Goal: Transaction & Acquisition: Purchase product/service

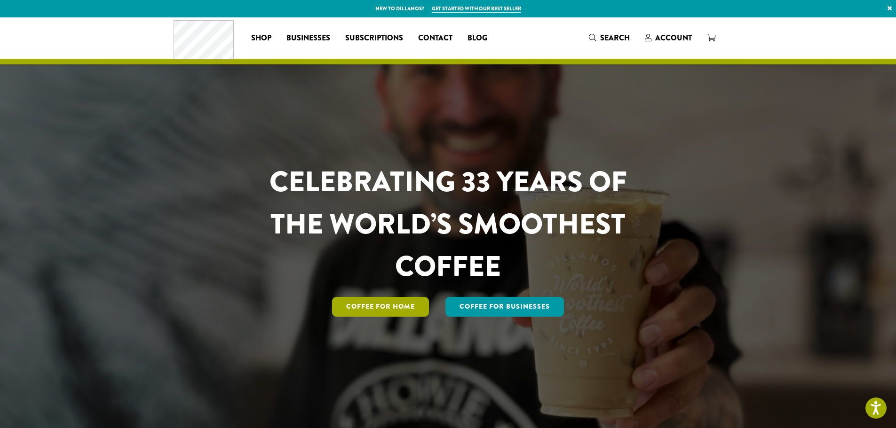
click at [402, 308] on link "Coffee for Home" at bounding box center [380, 307] width 97 height 20
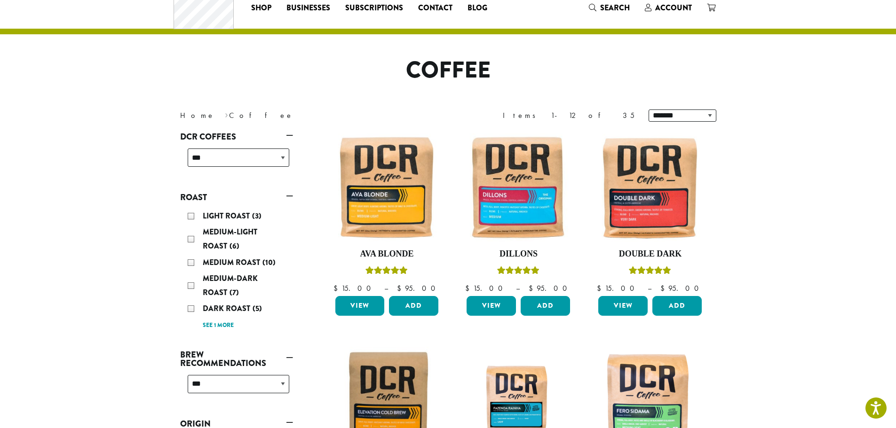
scroll to position [47, 0]
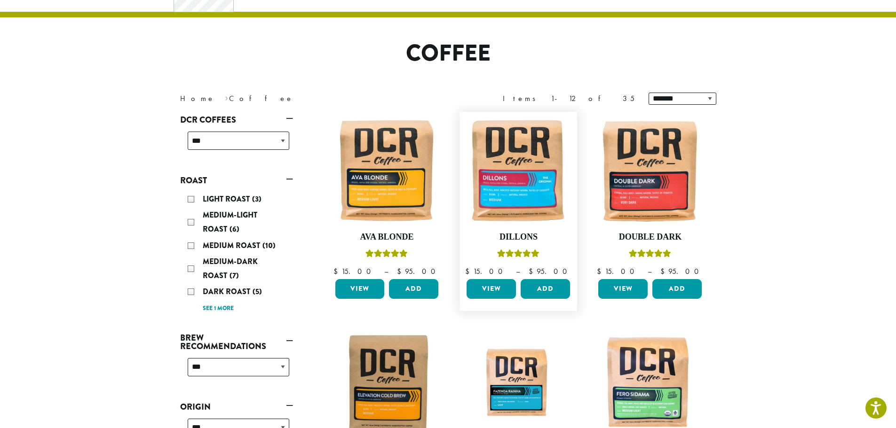
click at [501, 291] on link "View" at bounding box center [490, 289] width 49 height 20
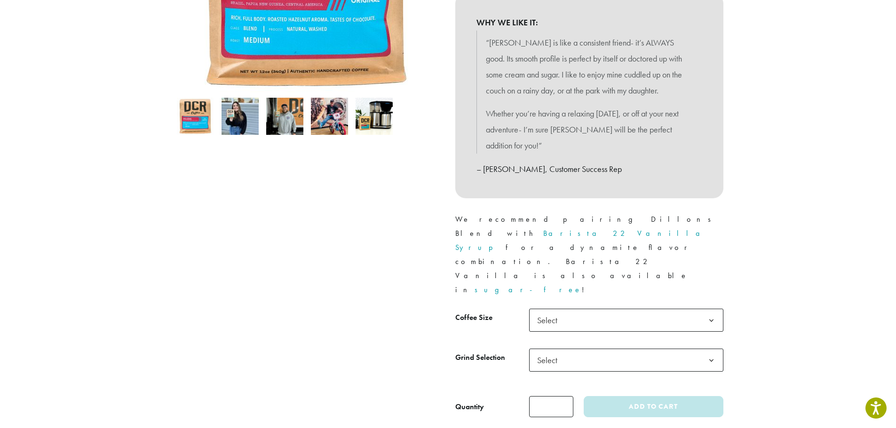
scroll to position [282, 0]
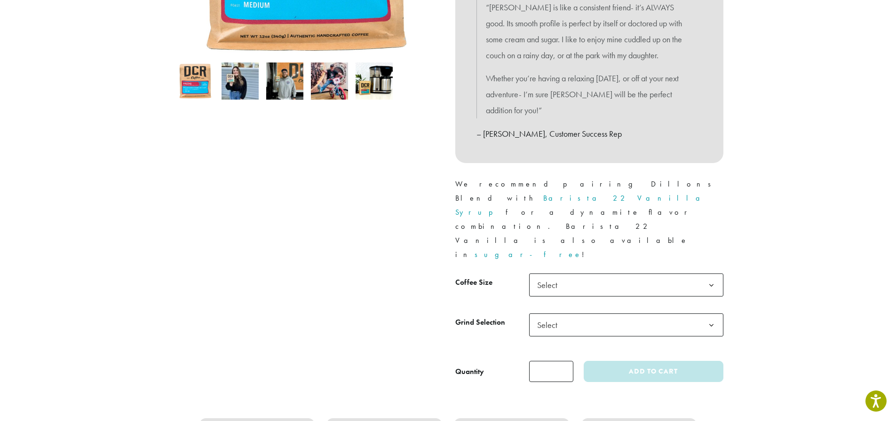
click at [586, 274] on span "Select" at bounding box center [626, 285] width 194 height 23
click at [574, 314] on span "Select" at bounding box center [626, 325] width 194 height 23
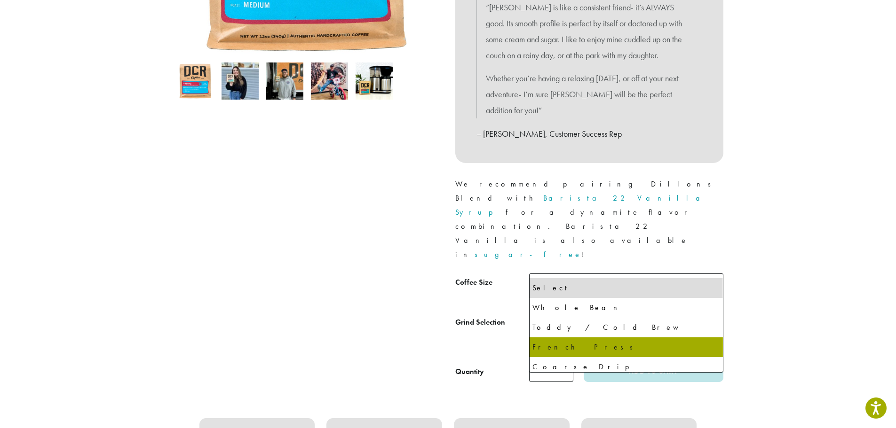
select select "*********"
select select "**********"
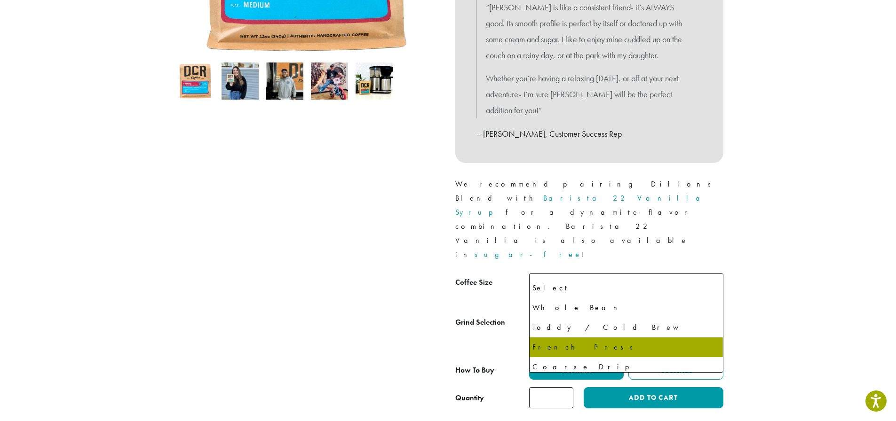
click at [574, 316] on span "French Press" at bounding box center [559, 325] width 53 height 18
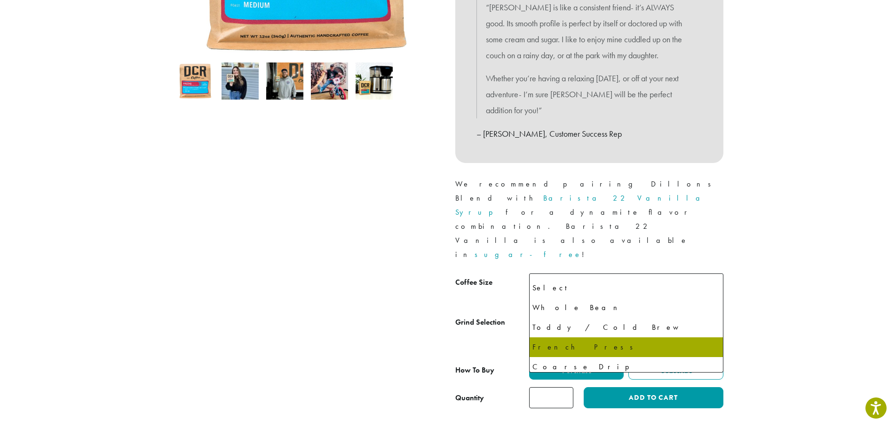
click at [475, 314] on th "Grind Selection" at bounding box center [492, 334] width 74 height 40
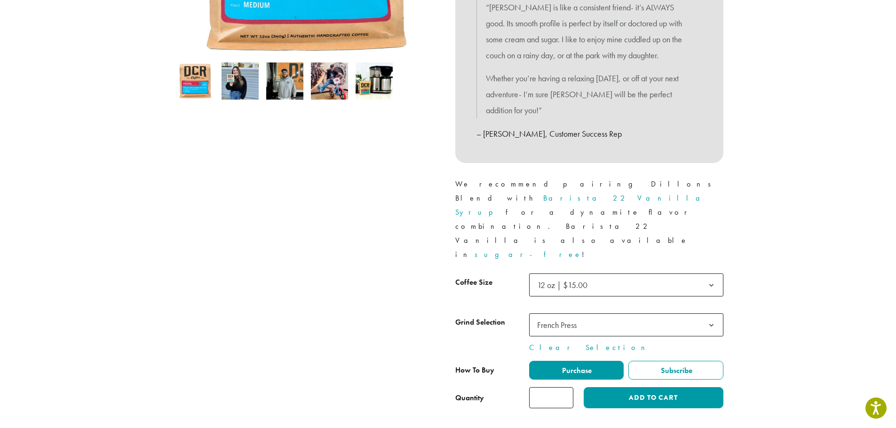
click at [552, 387] on input "*" at bounding box center [551, 397] width 44 height 21
type input "*"
click at [565, 387] on input "*" at bounding box center [551, 397] width 44 height 21
click at [631, 387] on button "Add to cart" at bounding box center [652, 397] width 139 height 21
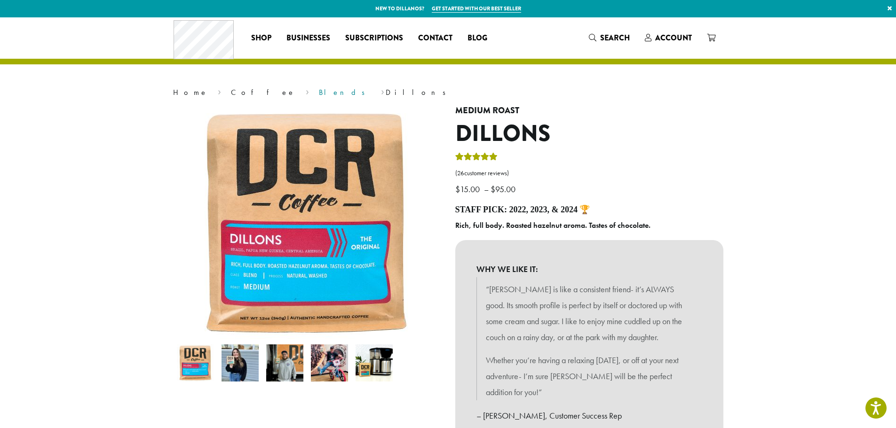
click at [319, 95] on link "Blends" at bounding box center [345, 92] width 52 height 10
click at [319, 93] on link "Blends" at bounding box center [345, 92] width 52 height 10
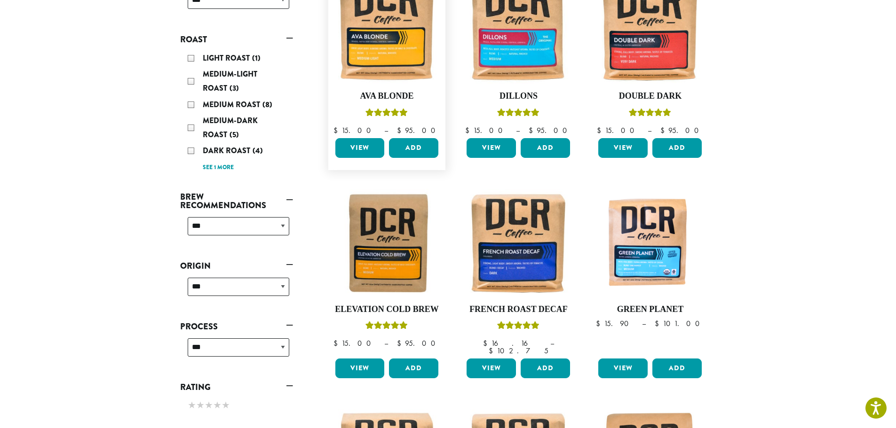
scroll to position [94, 0]
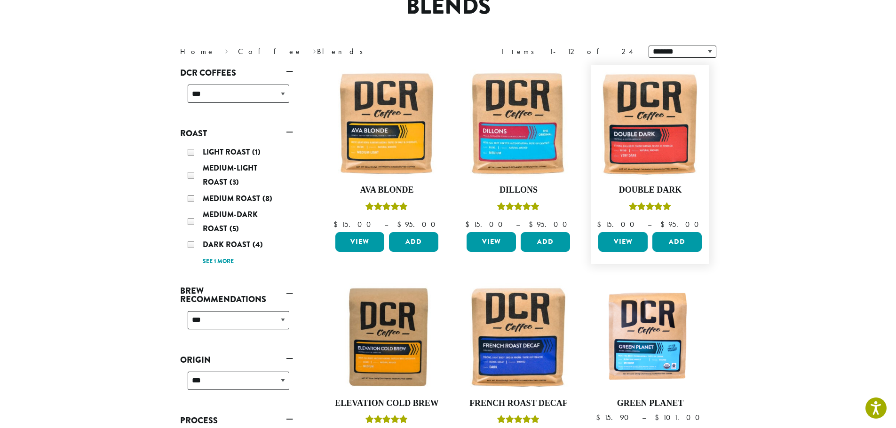
click at [621, 244] on link "View" at bounding box center [622, 242] width 49 height 20
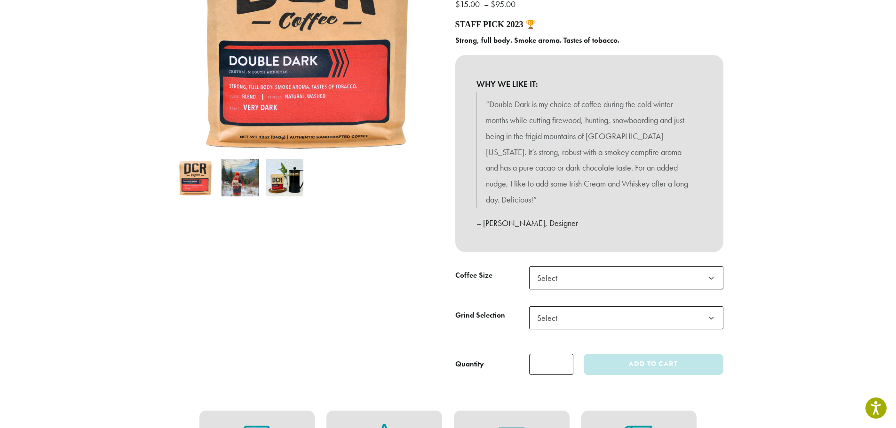
scroll to position [188, 0]
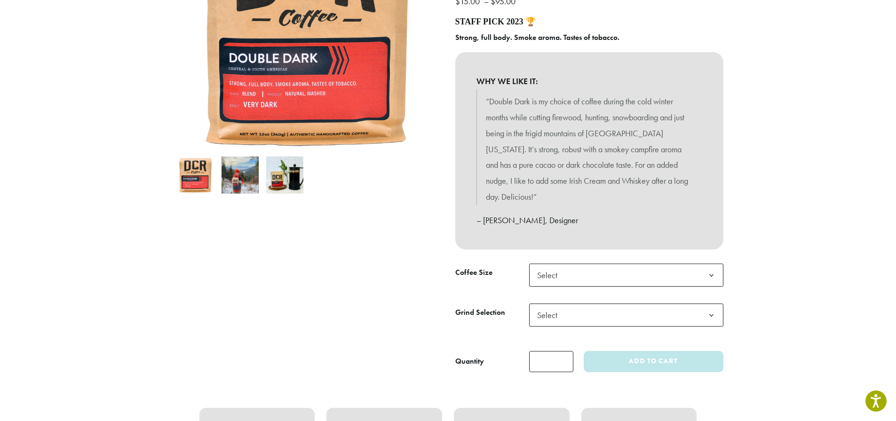
click at [585, 264] on span "Select" at bounding box center [626, 275] width 194 height 23
click at [587, 304] on span "Select" at bounding box center [626, 315] width 194 height 23
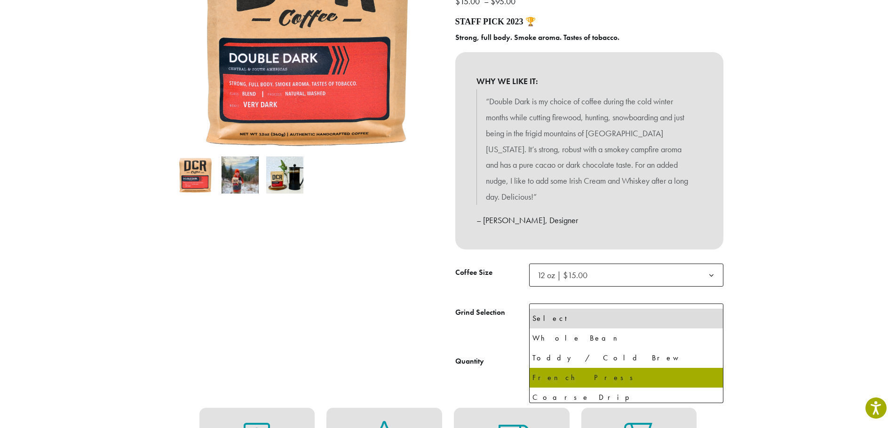
select select "*********"
select select "**********"
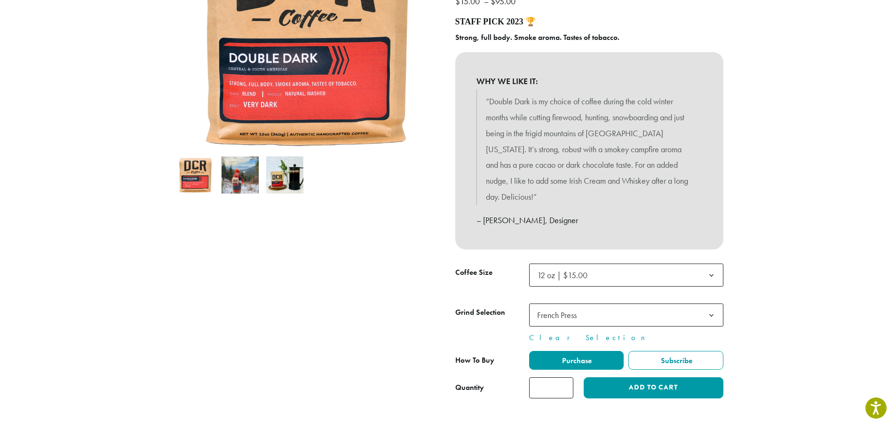
type input "*"
click at [564, 378] on input "*" at bounding box center [551, 388] width 44 height 21
click at [625, 378] on button "Add to cart" at bounding box center [652, 388] width 139 height 21
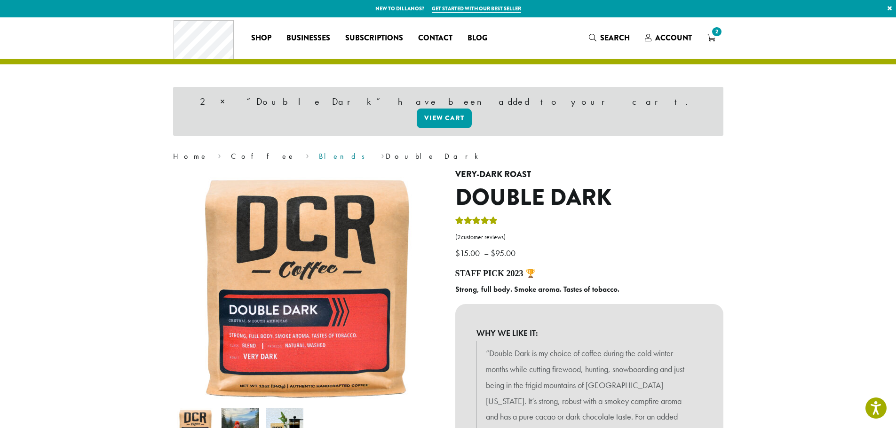
click at [319, 151] on link "Blends" at bounding box center [345, 156] width 52 height 10
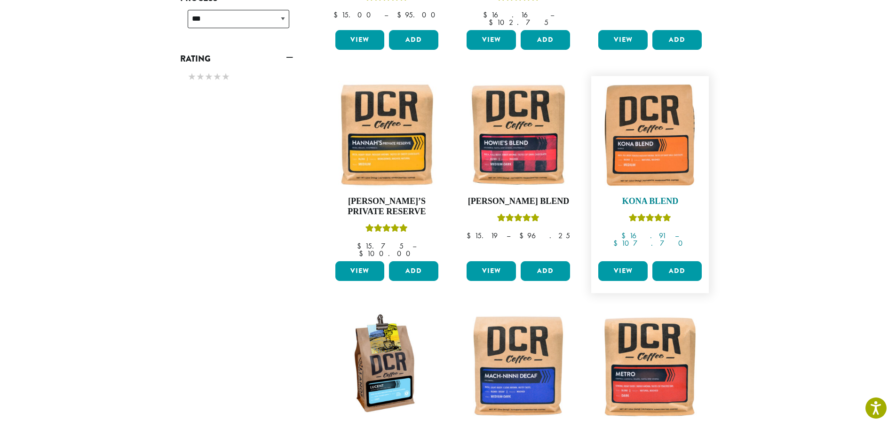
scroll to position [517, 0]
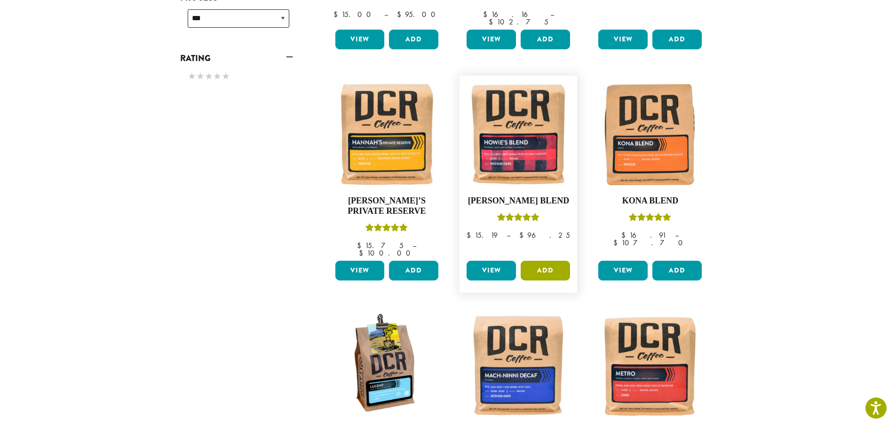
click at [552, 261] on button "Add" at bounding box center [544, 271] width 49 height 20
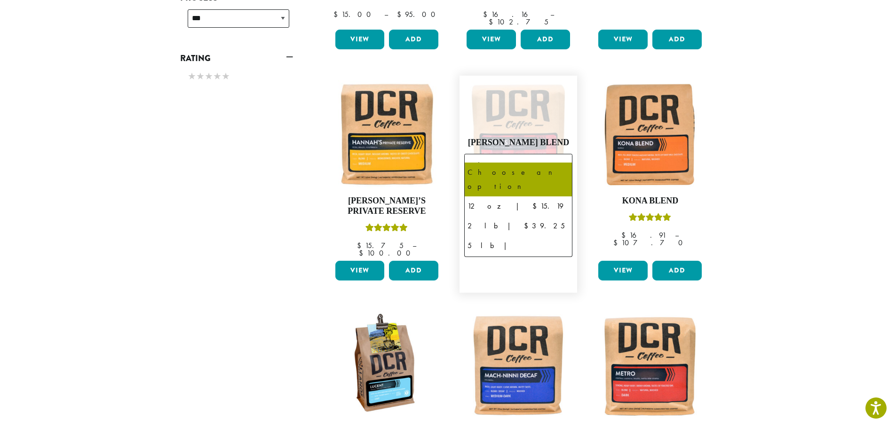
click at [551, 154] on b at bounding box center [560, 165] width 23 height 23
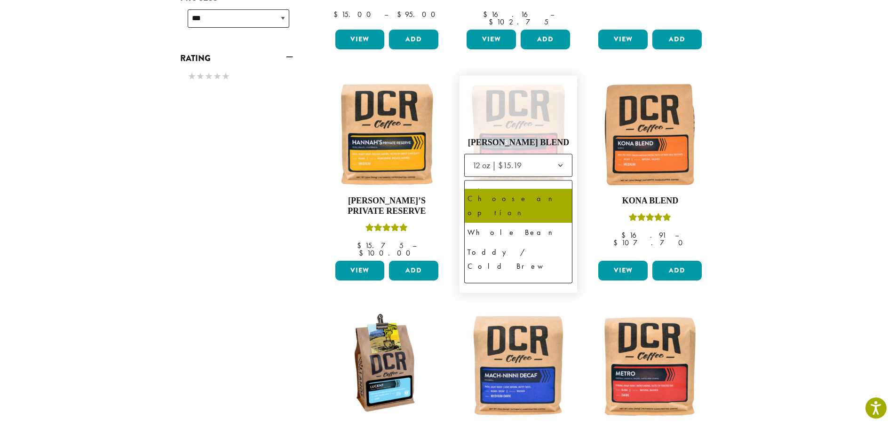
click at [548, 180] on span "Choose an option" at bounding box center [518, 191] width 108 height 23
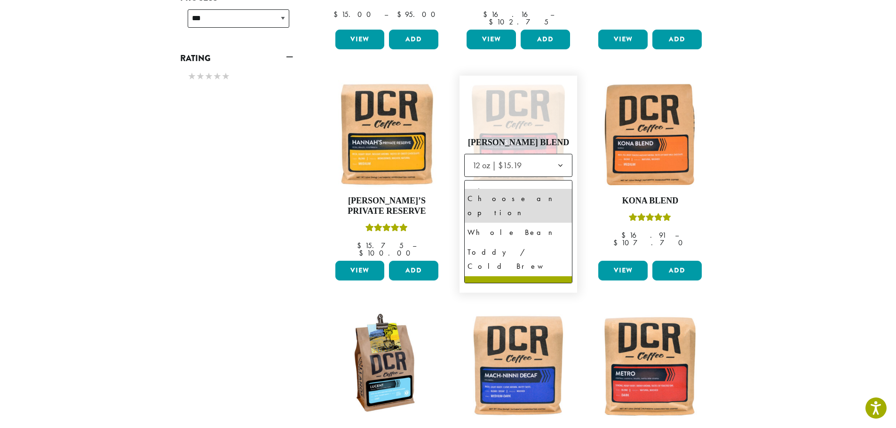
select select "*********"
select select "**********"
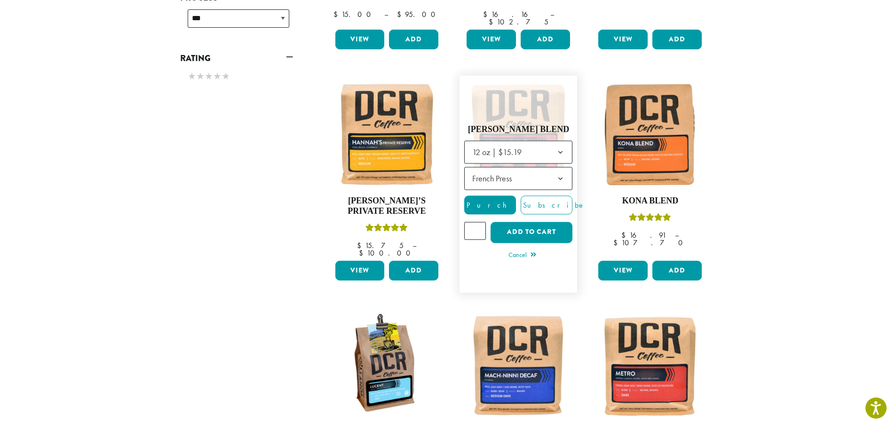
type input "*"
click at [478, 222] on input "*" at bounding box center [475, 231] width 22 height 18
click at [524, 222] on button "Add to cart" at bounding box center [531, 232] width 82 height 21
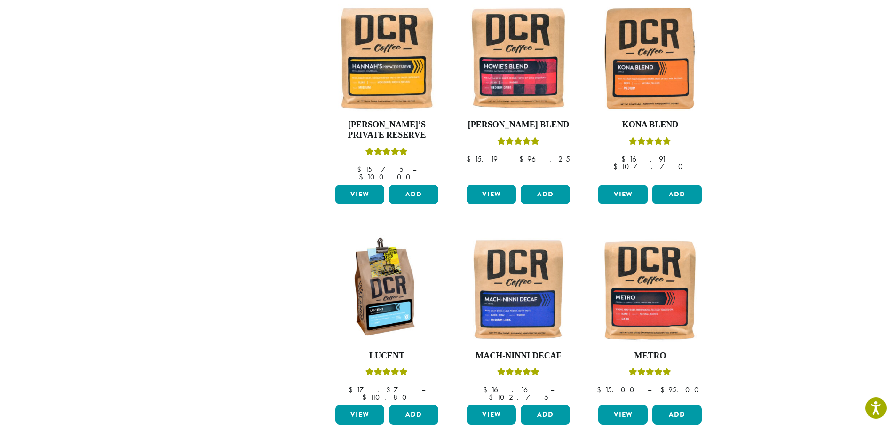
scroll to position [658, 0]
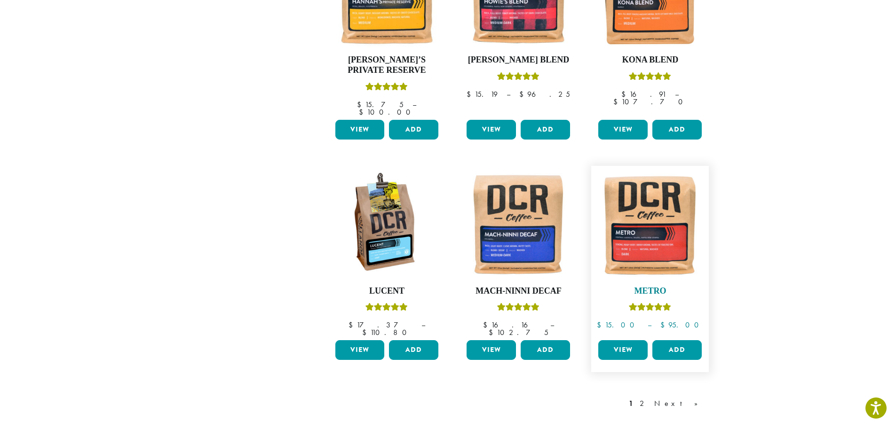
click at [652, 238] on img at bounding box center [650, 225] width 108 height 108
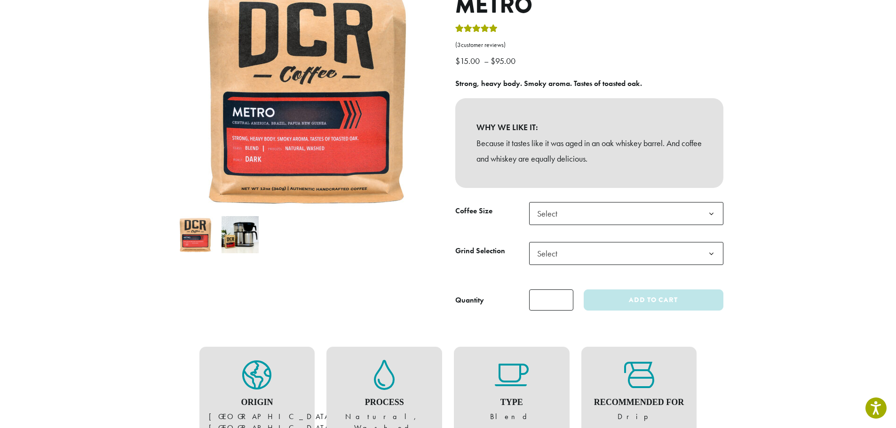
scroll to position [141, 0]
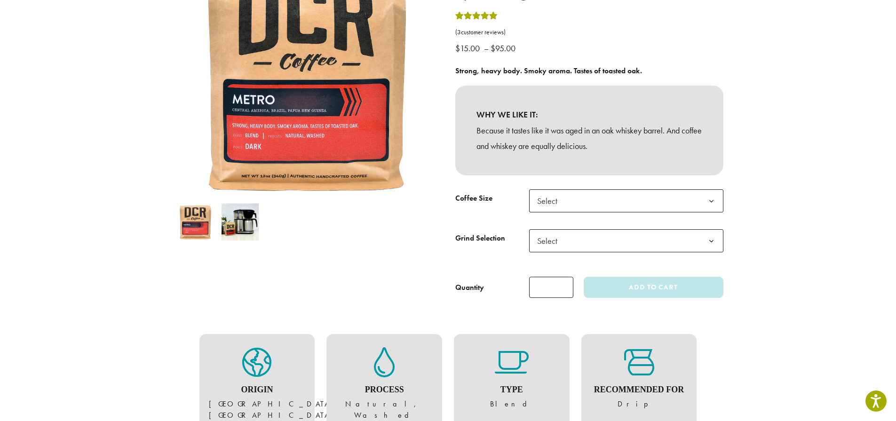
click at [584, 204] on span "Select" at bounding box center [626, 200] width 194 height 23
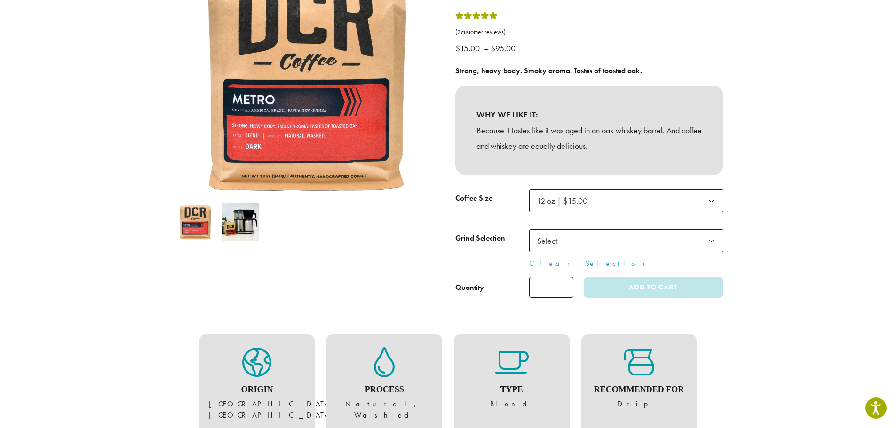
click at [573, 249] on span "Select" at bounding box center [626, 240] width 194 height 23
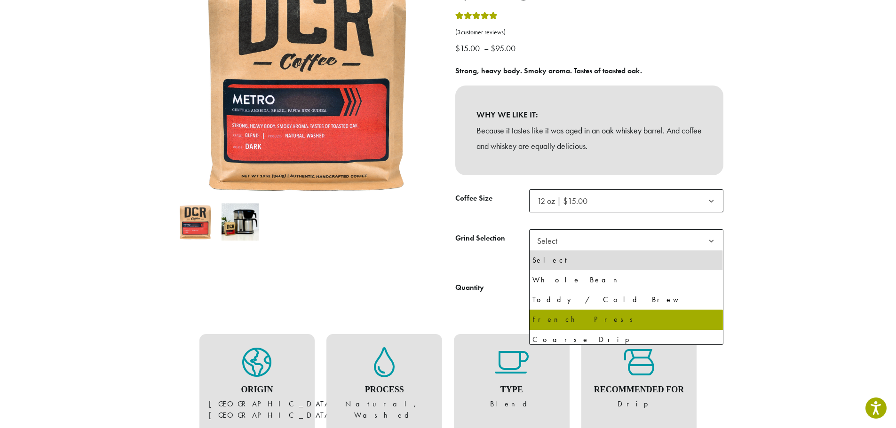
select select "*********"
select select "**********"
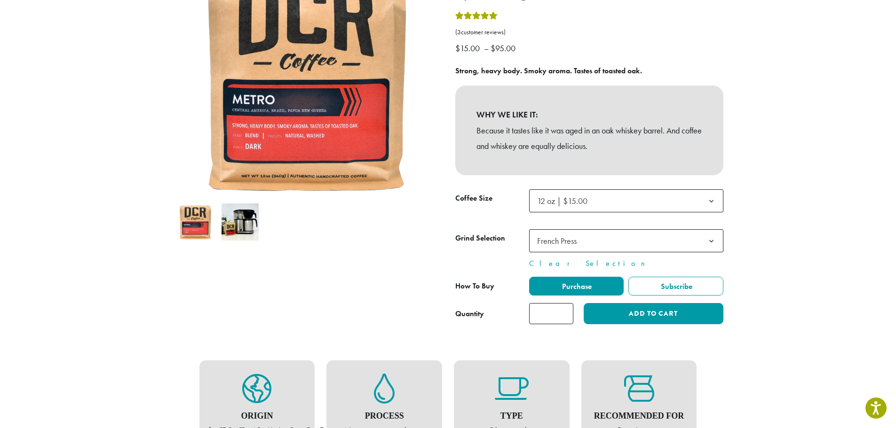
type input "*"
click at [564, 310] on input "*" at bounding box center [551, 313] width 44 height 21
click at [617, 317] on button "Add to cart" at bounding box center [652, 313] width 139 height 21
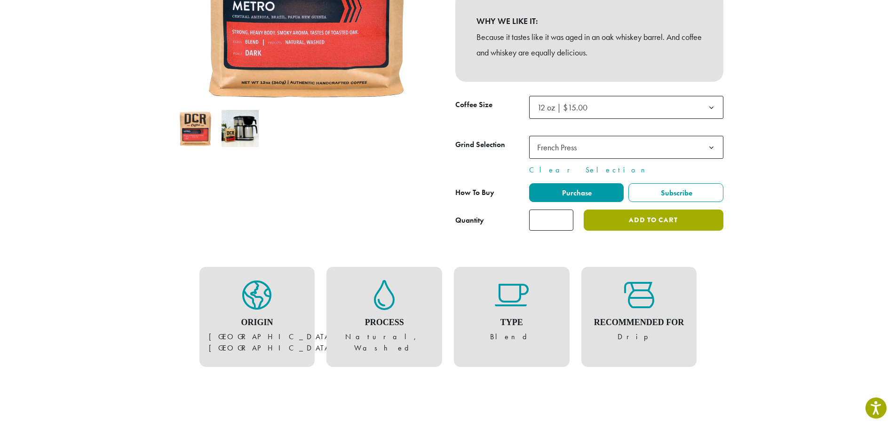
scroll to position [235, 0]
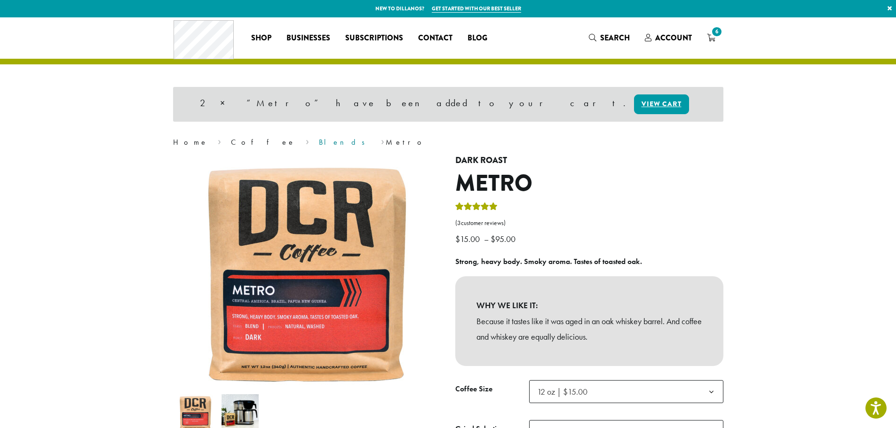
click at [319, 142] on link "Blends" at bounding box center [345, 142] width 52 height 10
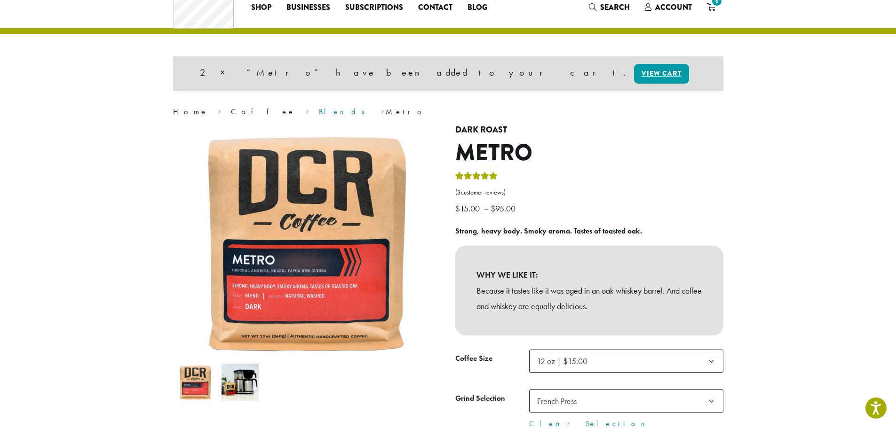
scroll to position [47, 0]
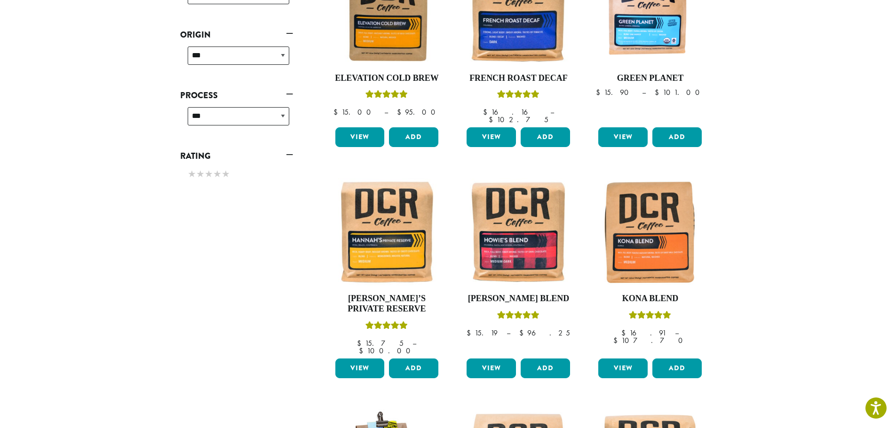
scroll to position [423, 0]
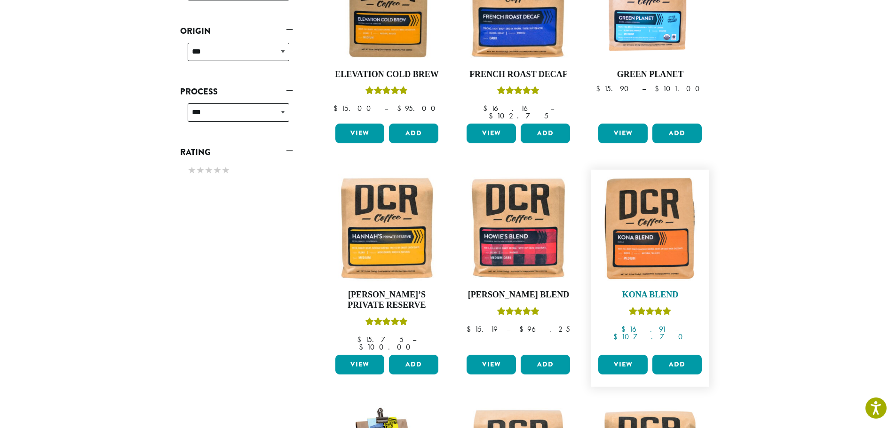
click at [652, 246] on img at bounding box center [650, 228] width 108 height 108
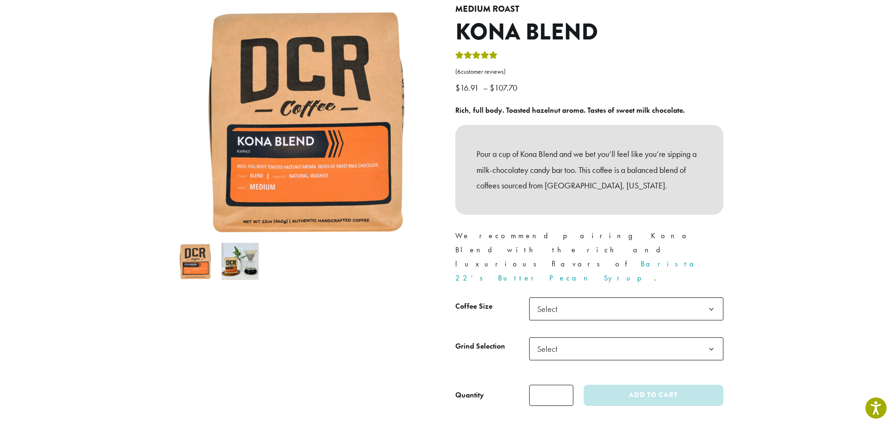
scroll to position [94, 0]
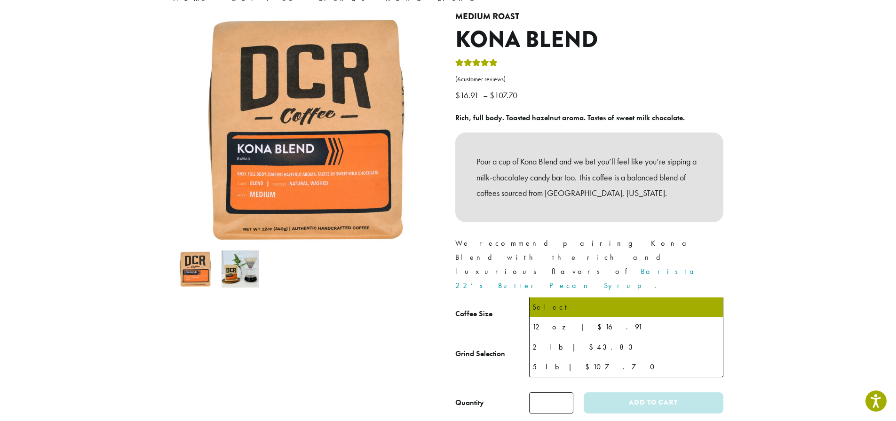
click at [574, 305] on span "Select" at bounding box center [626, 316] width 194 height 23
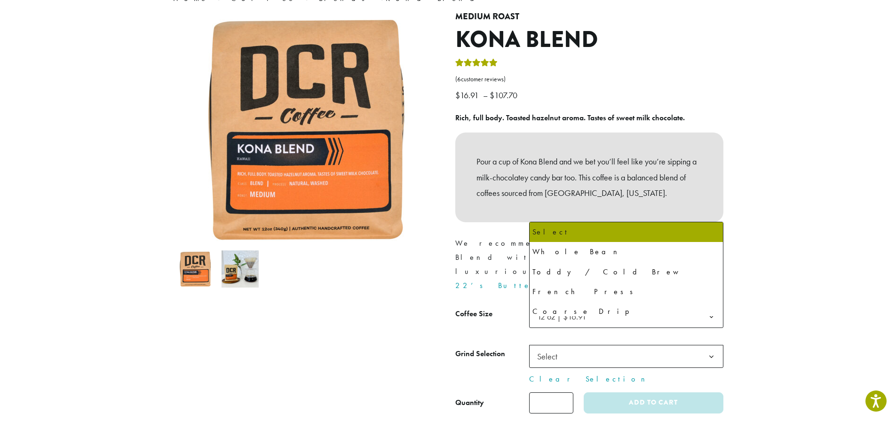
click at [590, 345] on span "Select" at bounding box center [626, 356] width 194 height 23
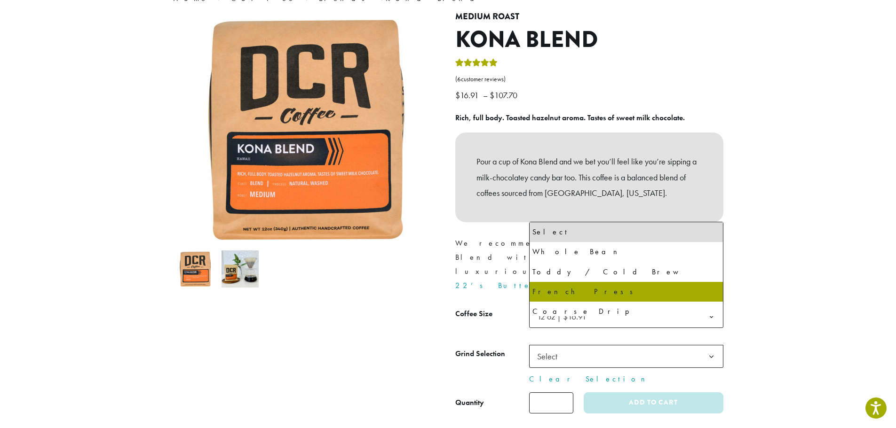
select select "*********"
select select "**********"
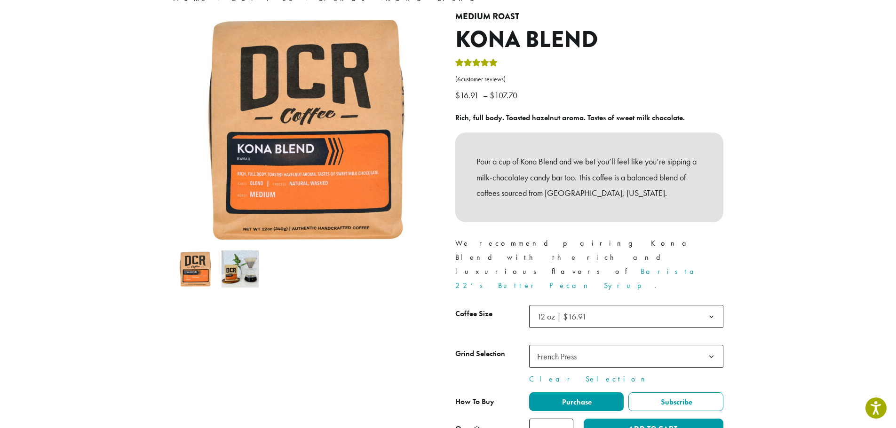
type input "*"
click at [564, 419] on input "*" at bounding box center [551, 429] width 44 height 21
click at [613, 419] on button "Add to cart" at bounding box center [652, 429] width 139 height 21
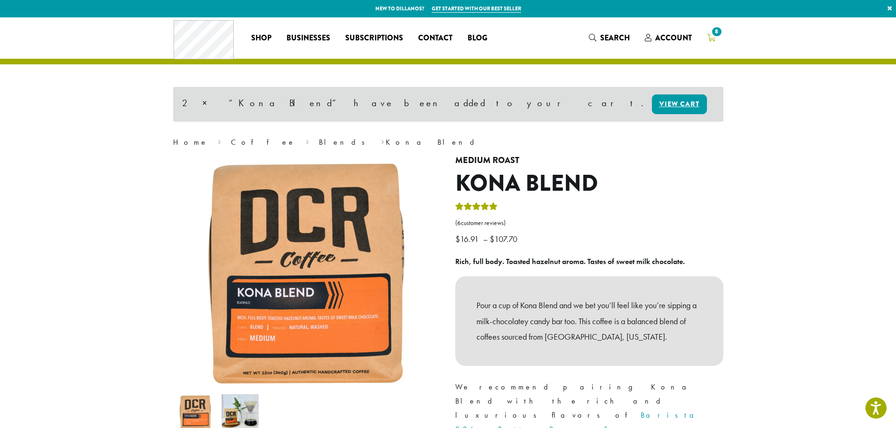
click at [709, 41] on icon "8" at bounding box center [711, 38] width 8 height 8
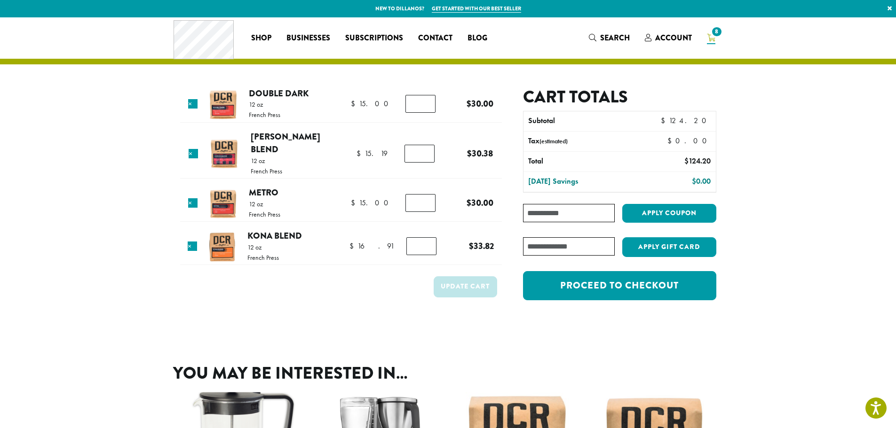
type input "*"
click at [428, 108] on input "*" at bounding box center [420, 104] width 30 height 18
click at [472, 276] on button "Update cart" at bounding box center [464, 286] width 63 height 21
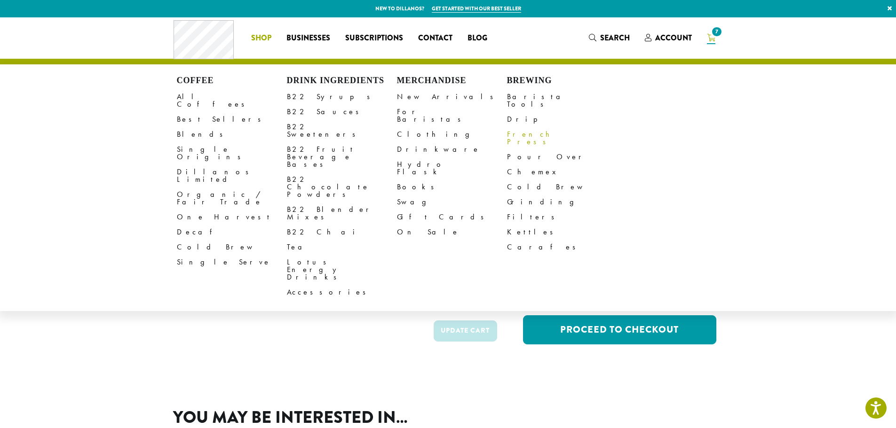
click at [530, 127] on link "French Press" at bounding box center [562, 138] width 110 height 23
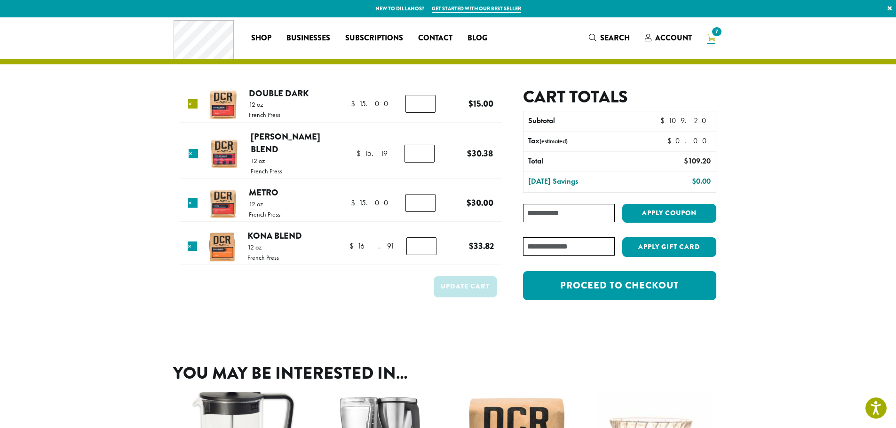
click at [195, 104] on link "×" at bounding box center [192, 103] width 9 height 9
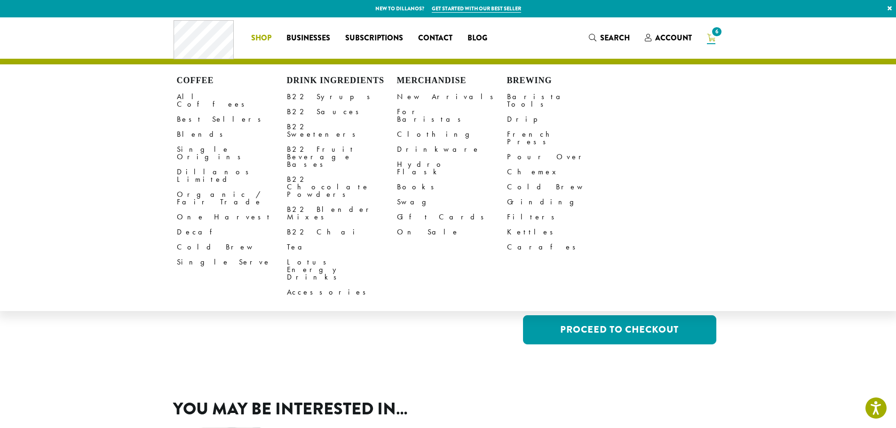
click at [262, 43] on span "Shop" at bounding box center [261, 38] width 20 height 12
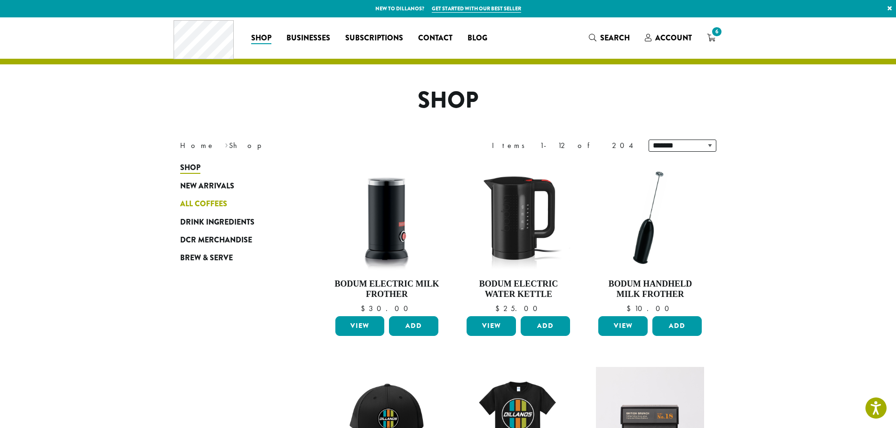
click at [212, 197] on link "All Coffees" at bounding box center [236, 204] width 113 height 18
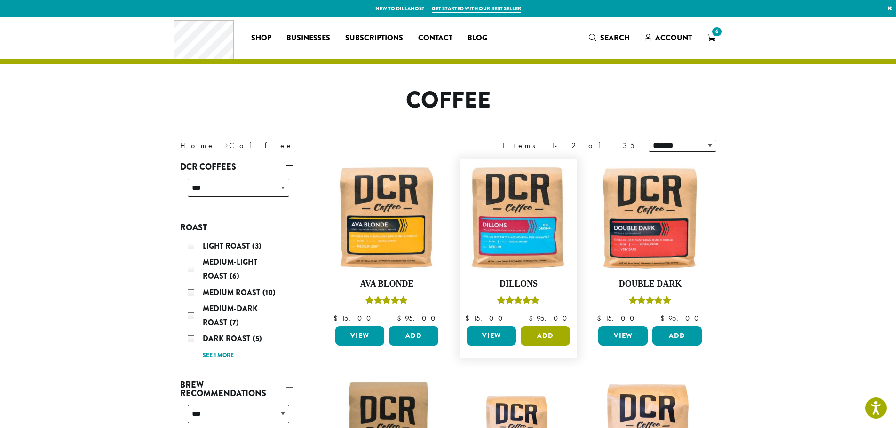
click at [546, 334] on button "Add" at bounding box center [544, 336] width 49 height 20
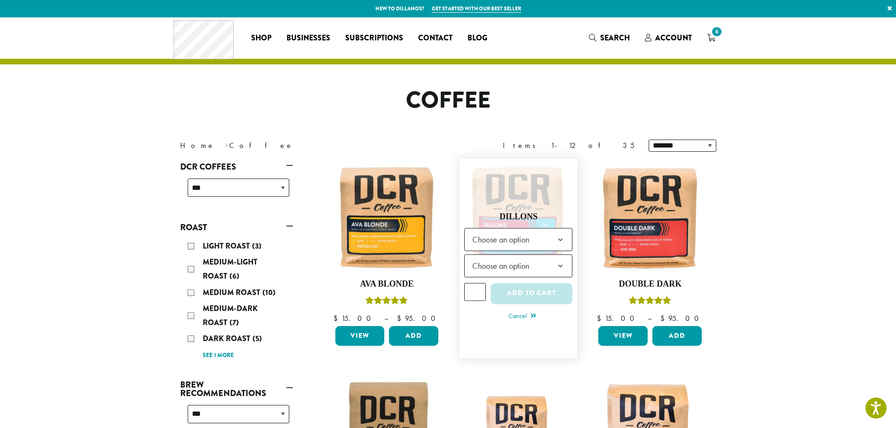
click at [557, 240] on b at bounding box center [560, 239] width 23 height 23
click at [530, 267] on span "Choose an option" at bounding box center [503, 266] width 70 height 18
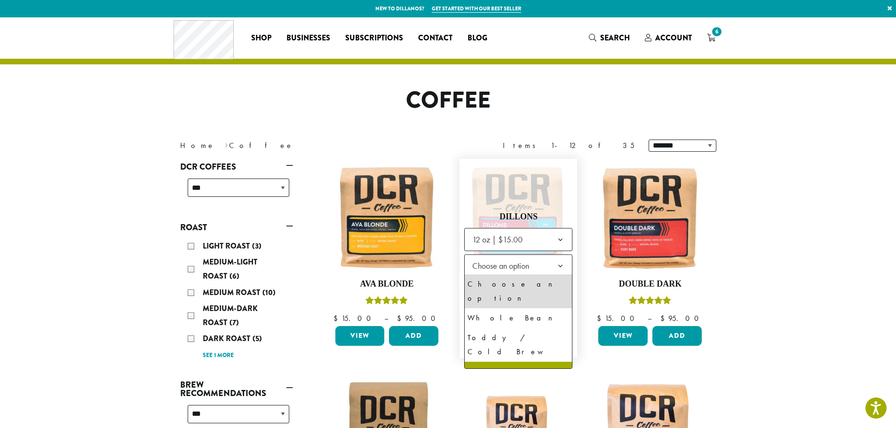
select select "*********"
select select "**********"
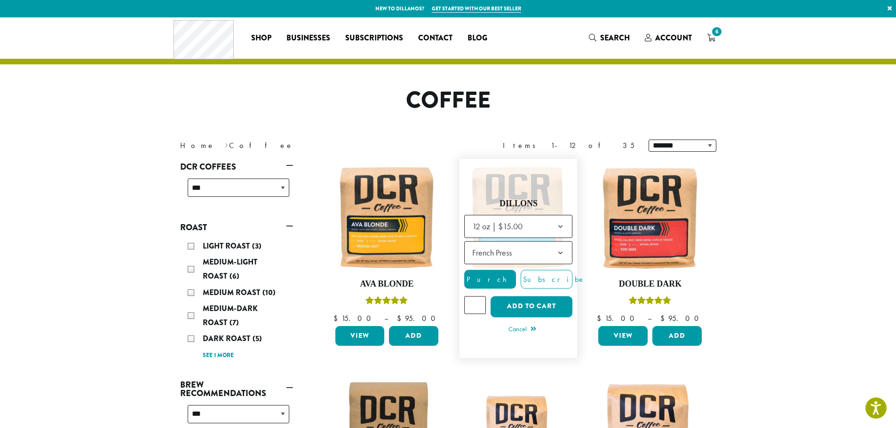
type input "*"
click at [479, 302] on input "*" at bounding box center [475, 305] width 22 height 18
click at [517, 310] on button "Add to cart" at bounding box center [531, 306] width 82 height 21
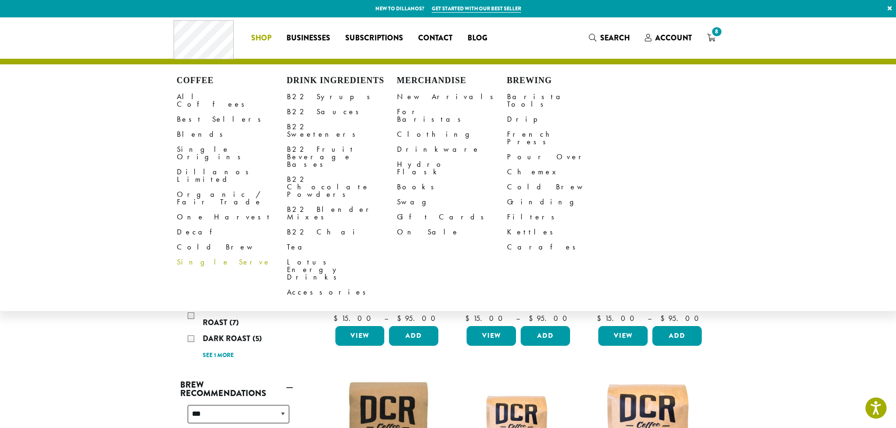
click at [199, 255] on link "Single Serve" at bounding box center [232, 262] width 110 height 15
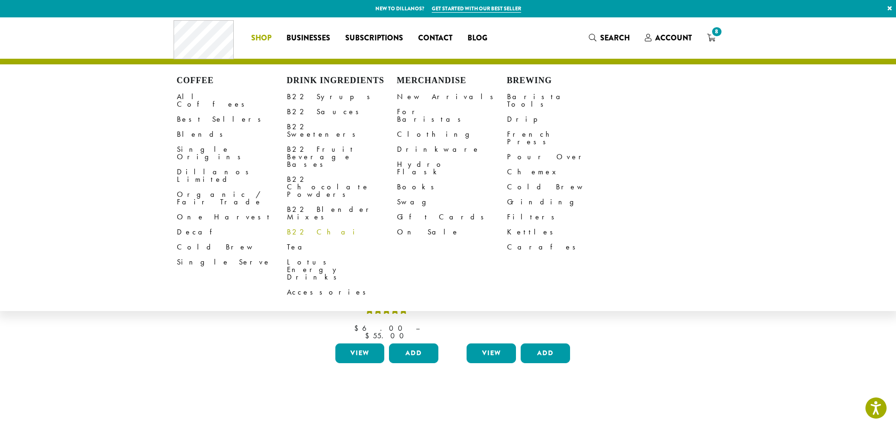
click at [306, 225] on link "B22 Chai" at bounding box center [342, 232] width 110 height 15
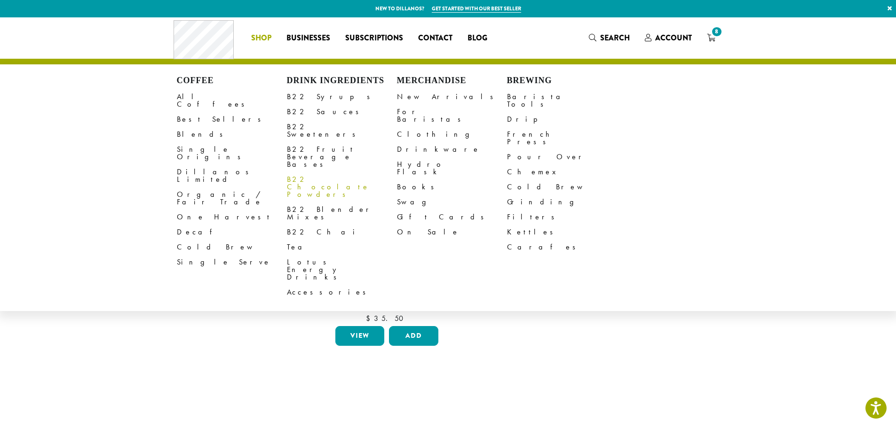
click at [327, 172] on link "B22 Chocolate Powders" at bounding box center [342, 187] width 110 height 30
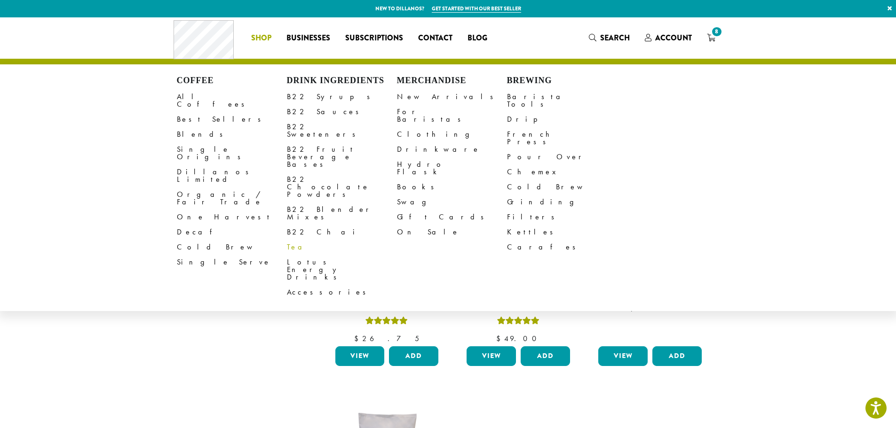
click at [290, 240] on link "Tea" at bounding box center [342, 247] width 110 height 15
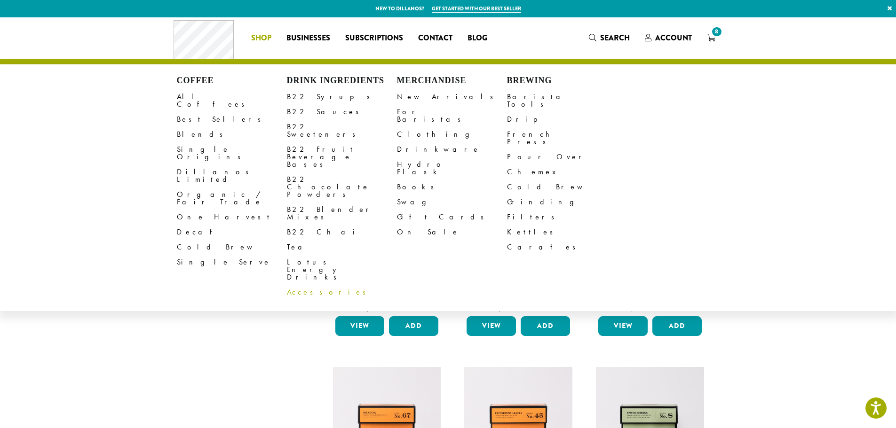
click at [287, 285] on link "Accessories" at bounding box center [342, 292] width 110 height 15
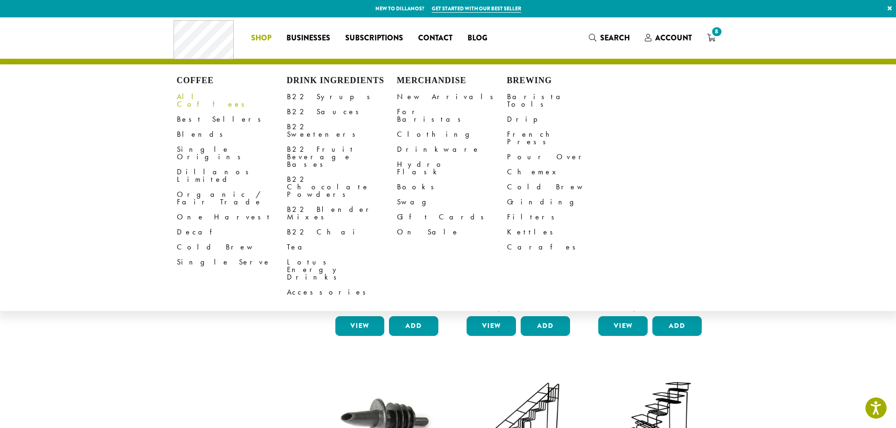
click at [197, 98] on link "All Coffees" at bounding box center [232, 100] width 110 height 23
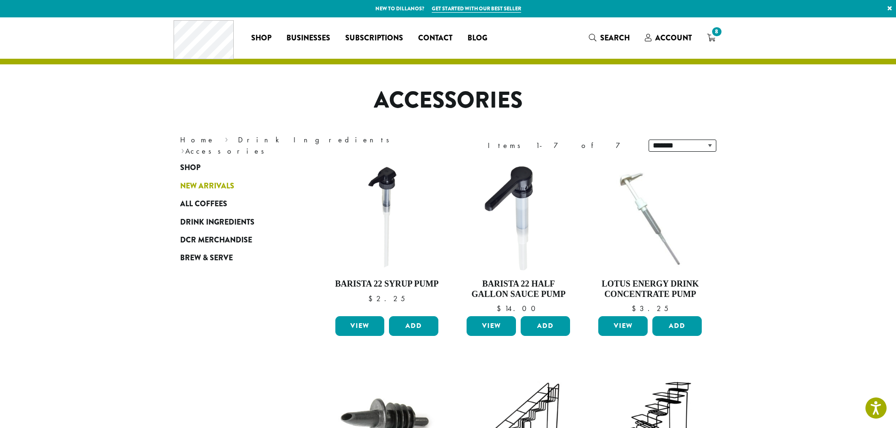
click at [217, 186] on span "New Arrivals" at bounding box center [207, 187] width 54 height 12
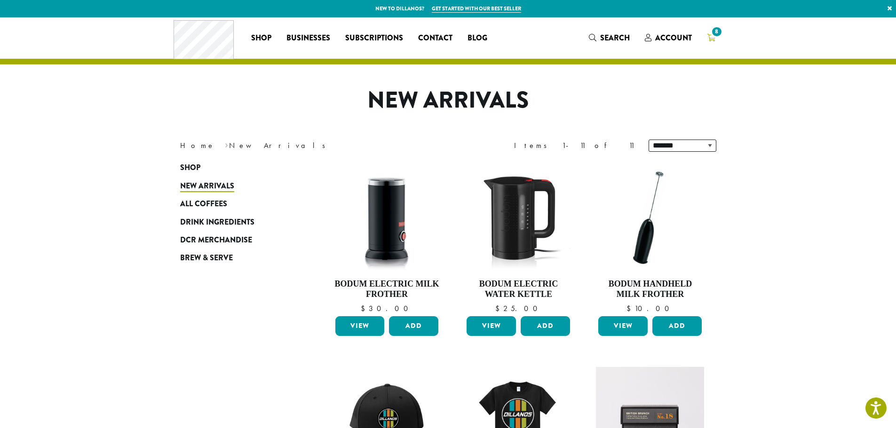
click at [707, 38] on icon "8" at bounding box center [711, 38] width 8 height 8
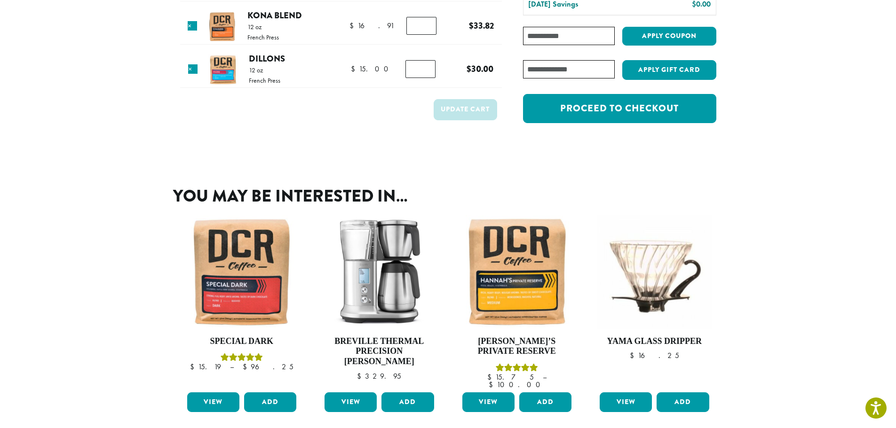
scroll to position [188, 0]
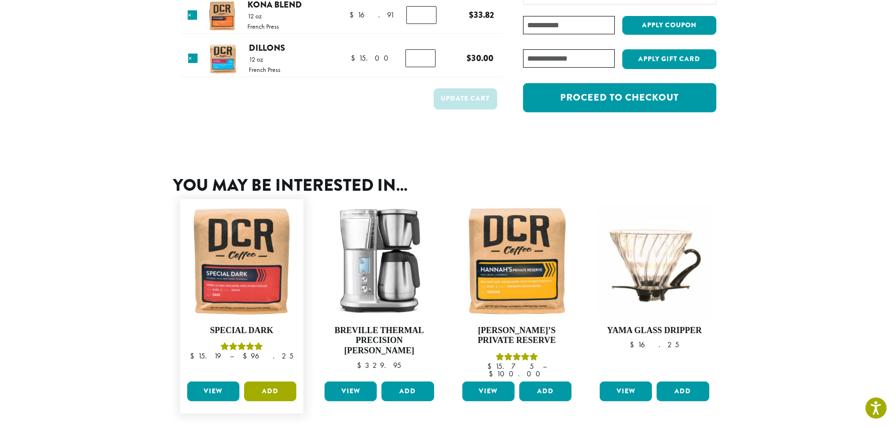
click at [271, 382] on button "Add" at bounding box center [270, 392] width 52 height 20
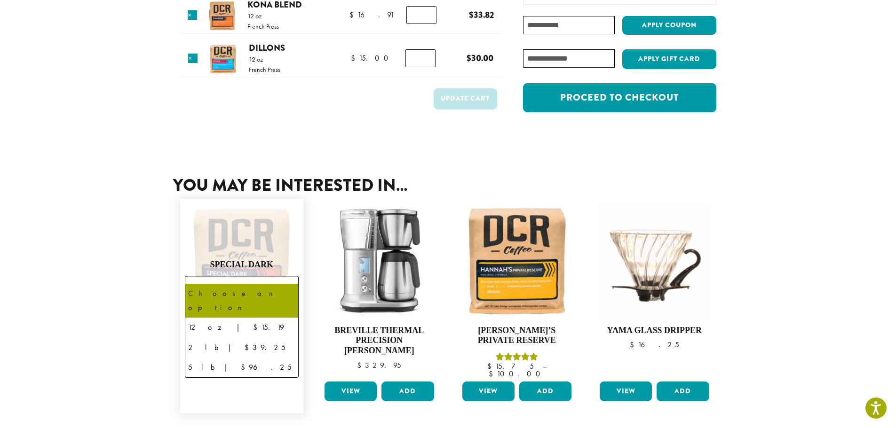
click at [294, 276] on b at bounding box center [286, 287] width 23 height 23
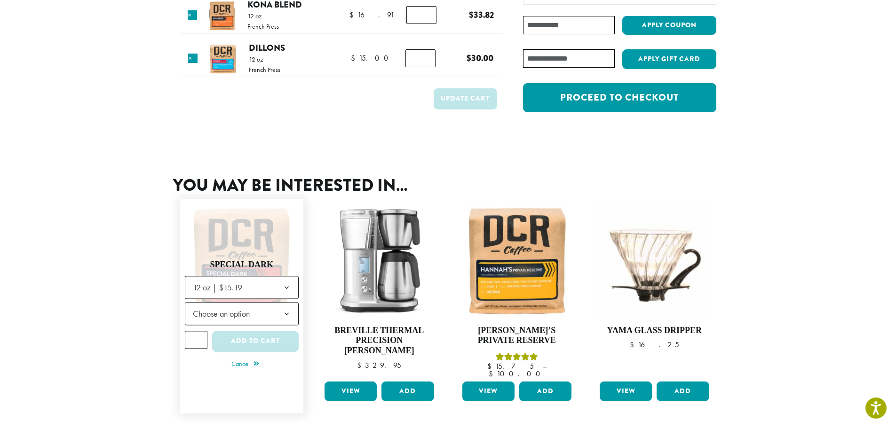
click at [276, 307] on b at bounding box center [286, 314] width 23 height 23
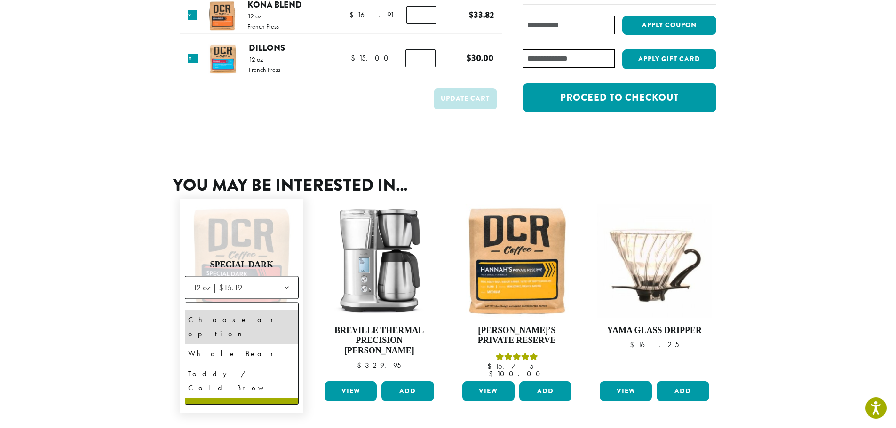
select select "*********"
select select "**********"
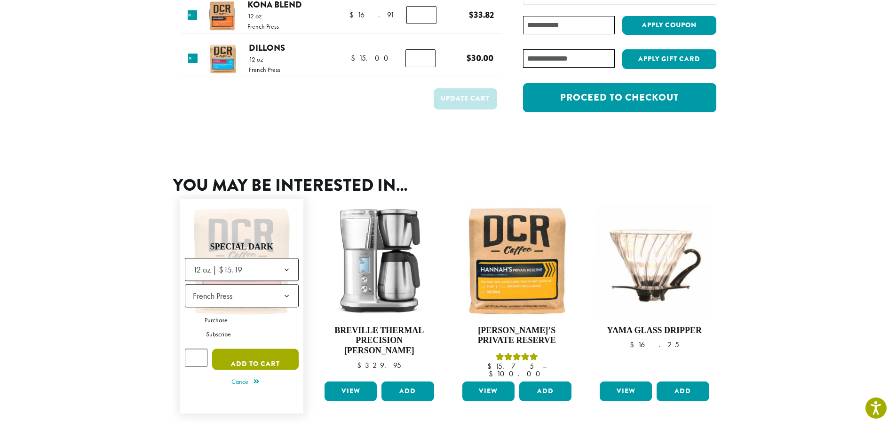
click at [262, 353] on button "Add to cart" at bounding box center [255, 359] width 87 height 21
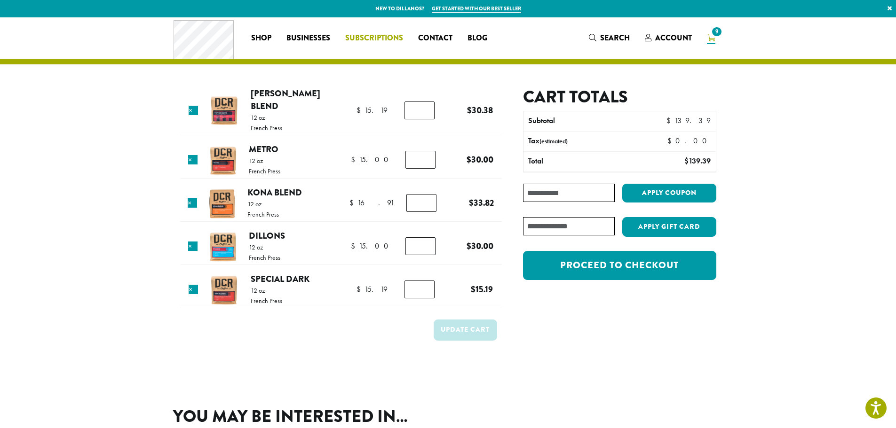
click at [384, 39] on span "Subscriptions" at bounding box center [374, 38] width 58 height 12
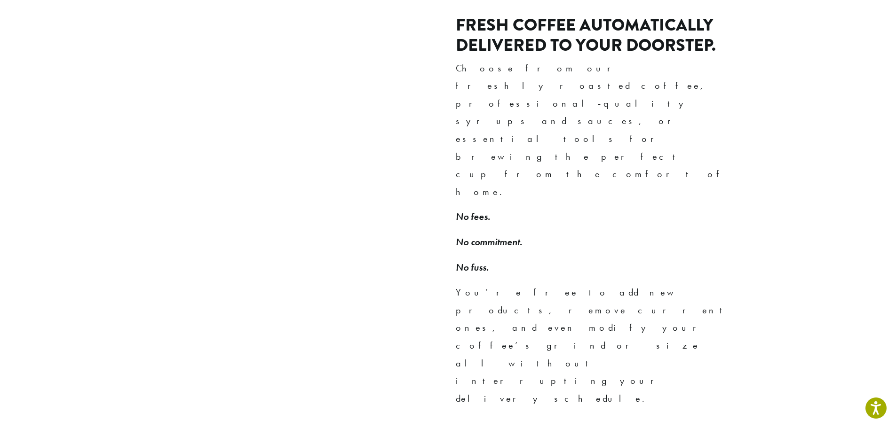
scroll to position [705, 0]
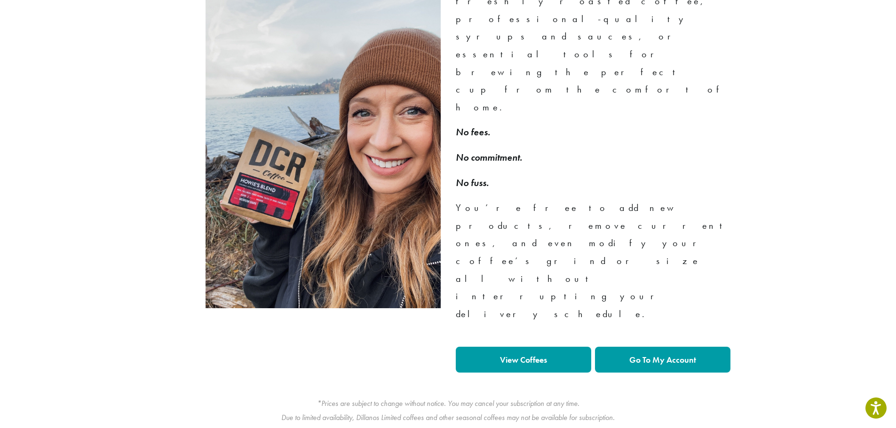
click at [660, 354] on strong "Go To My Account" at bounding box center [662, 359] width 67 height 11
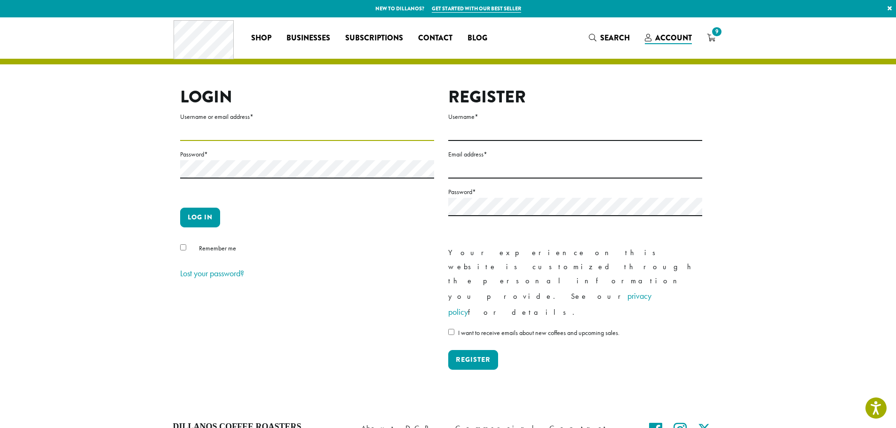
click at [238, 138] on input "Username or email address *" at bounding box center [307, 132] width 254 height 18
type input "**********"
click at [201, 213] on button "Log in" at bounding box center [200, 218] width 40 height 20
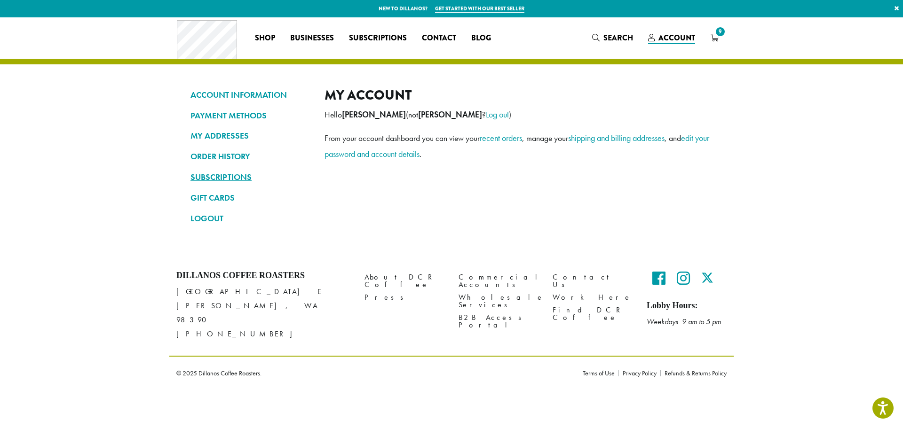
click at [253, 174] on link "SUBSCRIPTIONS" at bounding box center [250, 177] width 120 height 16
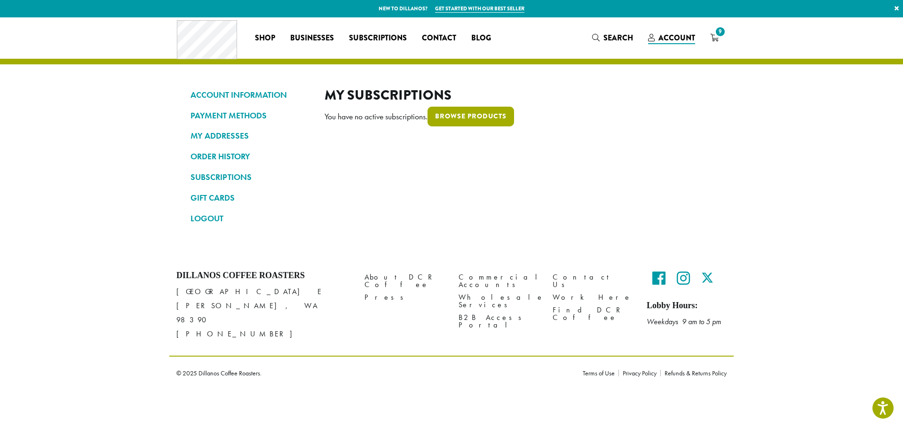
click at [457, 116] on link "Browse products" at bounding box center [470, 117] width 87 height 20
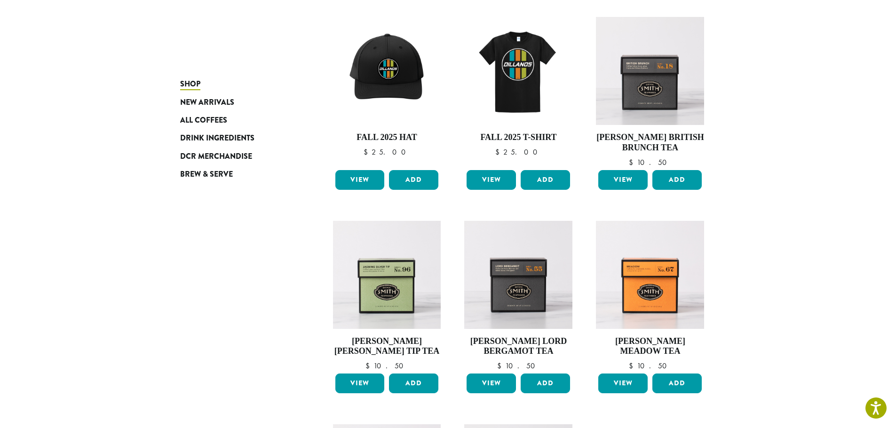
scroll to position [470, 0]
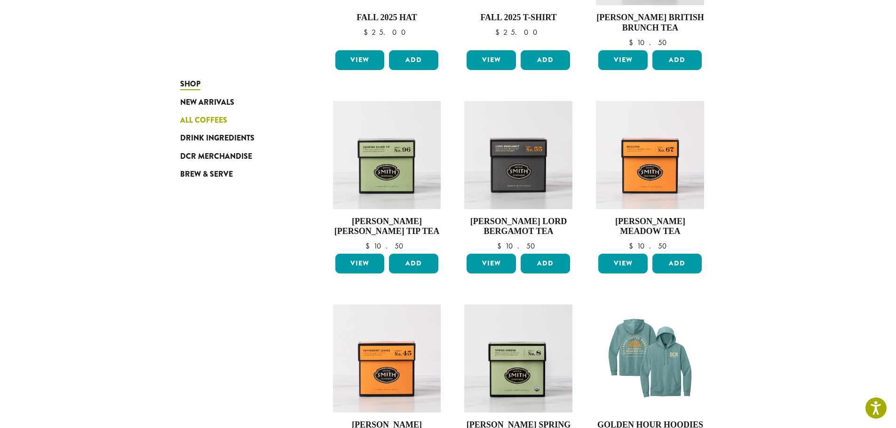
click at [207, 119] on span "All Coffees" at bounding box center [203, 121] width 47 height 12
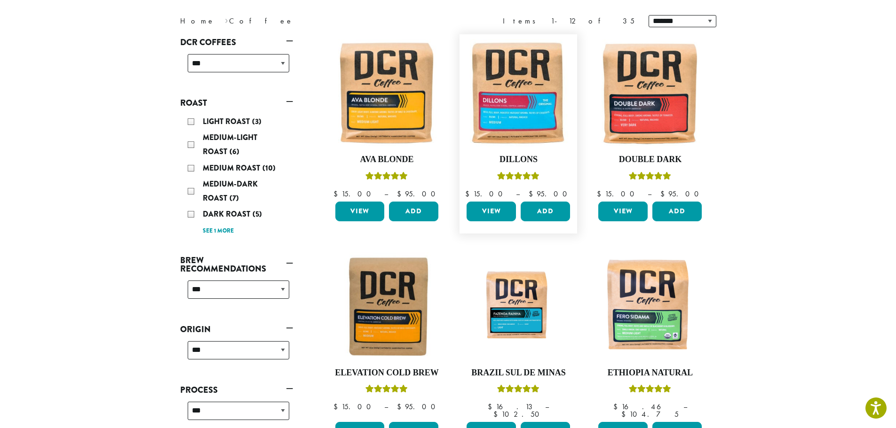
scroll to position [141, 0]
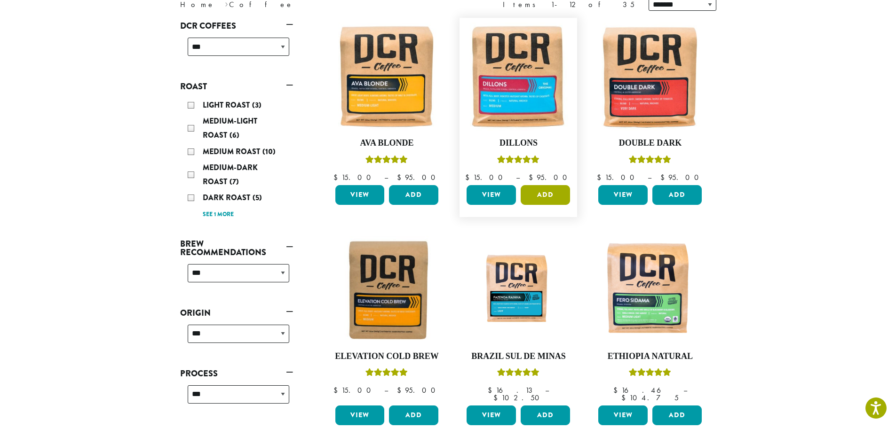
click at [539, 194] on button "Add" at bounding box center [544, 195] width 49 height 20
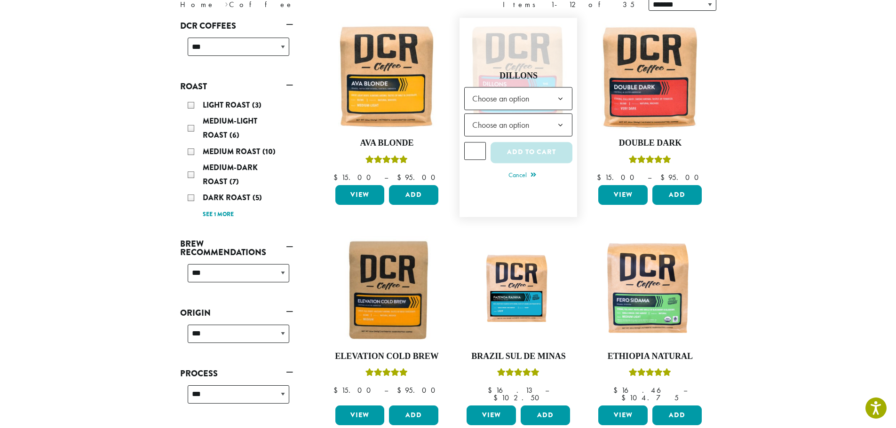
click at [563, 99] on b at bounding box center [560, 98] width 23 height 23
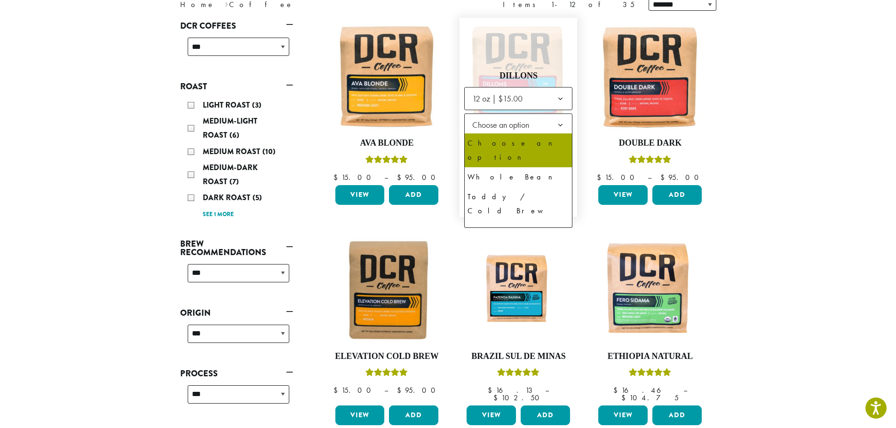
click at [556, 128] on b at bounding box center [560, 125] width 23 height 23
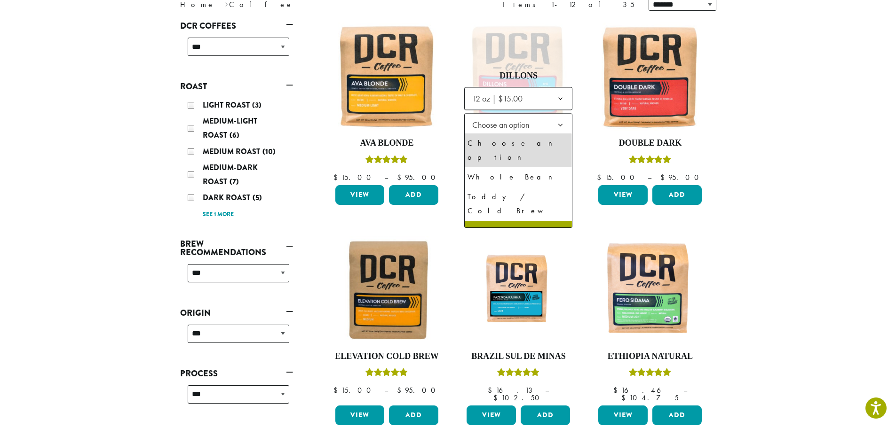
select select "*********"
select select "**********"
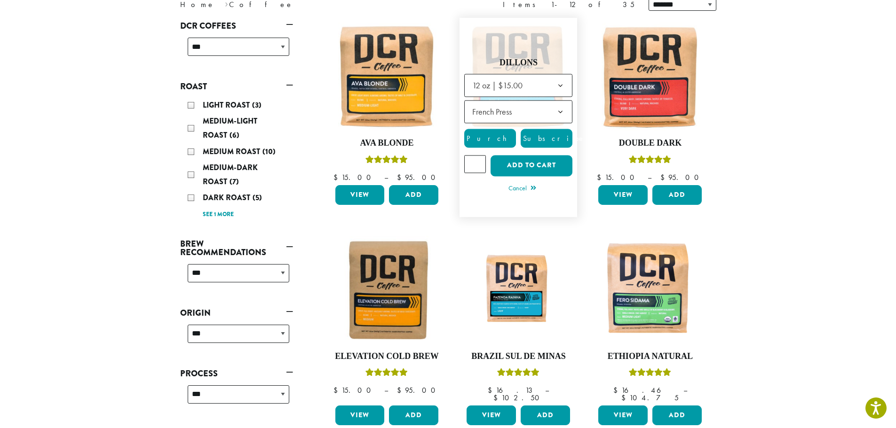
click at [558, 142] on span "Subscribe" at bounding box center [553, 139] width 64 height 10
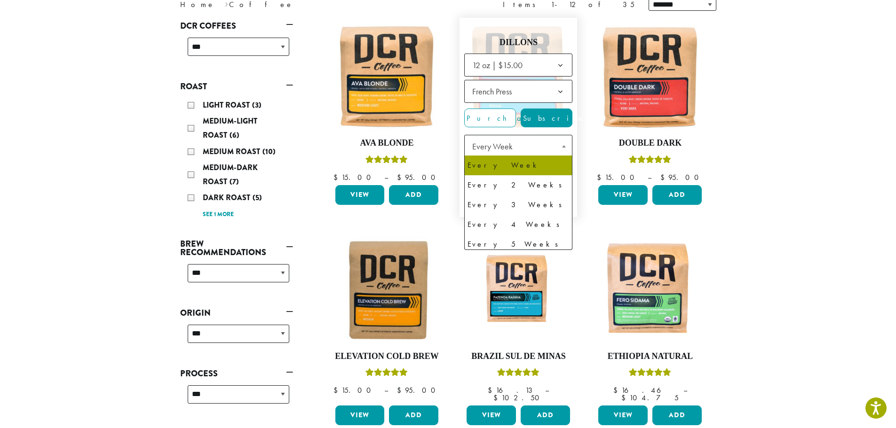
click at [562, 148] on span at bounding box center [563, 146] width 16 height 22
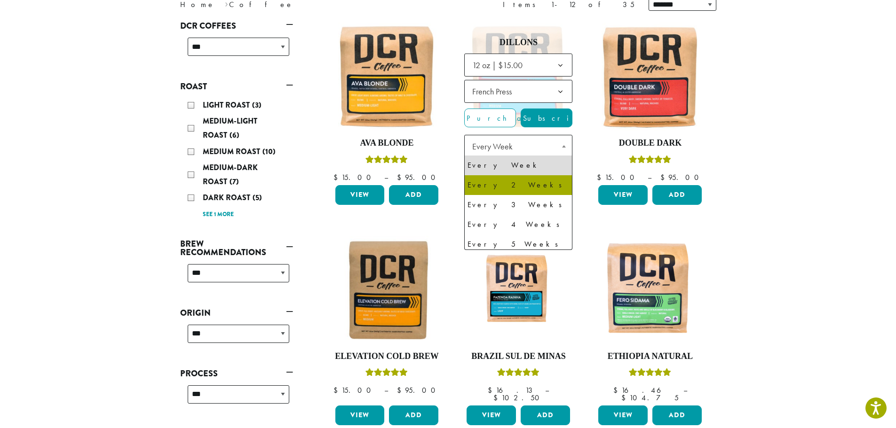
scroll to position [24, 0]
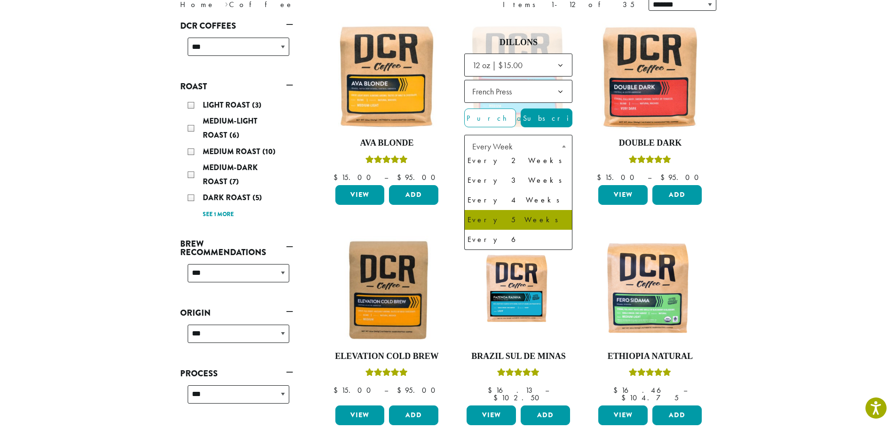
select select "******"
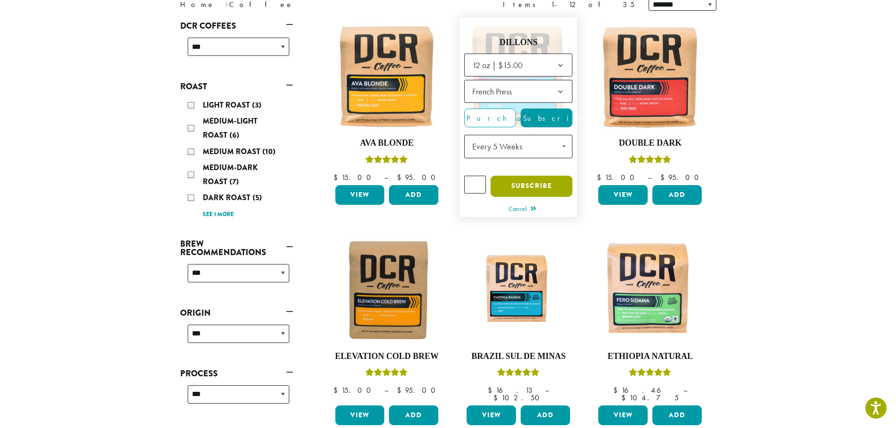
click at [550, 184] on button "Subscribe" at bounding box center [531, 186] width 82 height 21
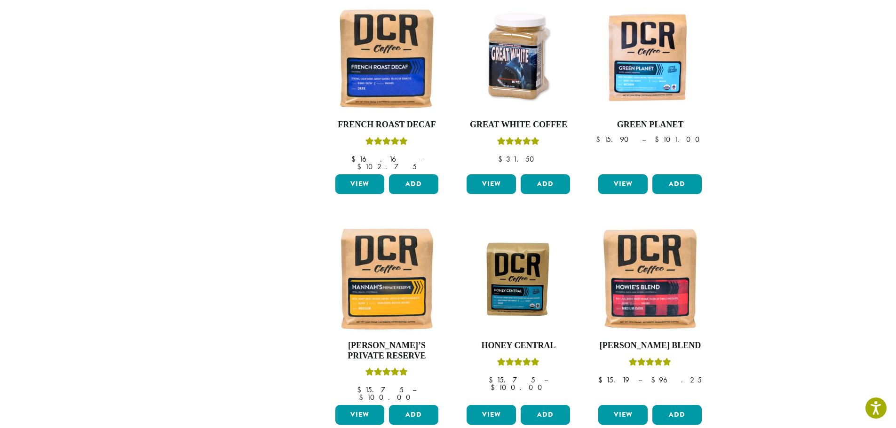
scroll to position [658, 0]
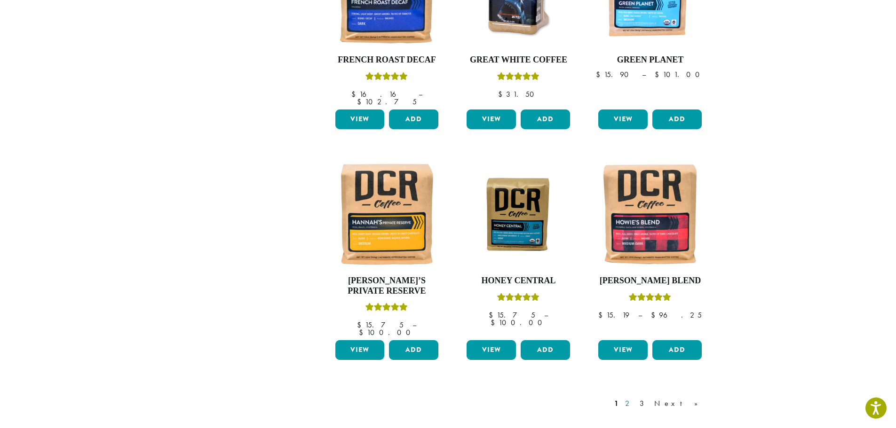
click at [635, 398] on link "2" at bounding box center [629, 403] width 12 height 11
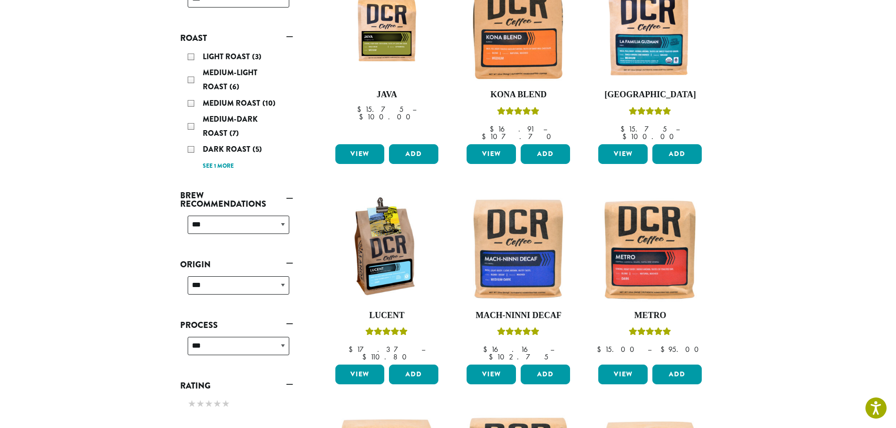
scroll to position [58, 0]
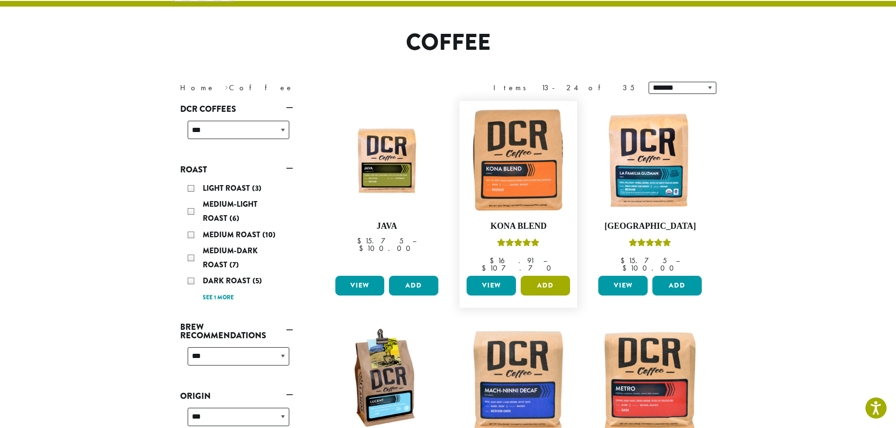
click at [541, 284] on button "Add" at bounding box center [544, 286] width 49 height 20
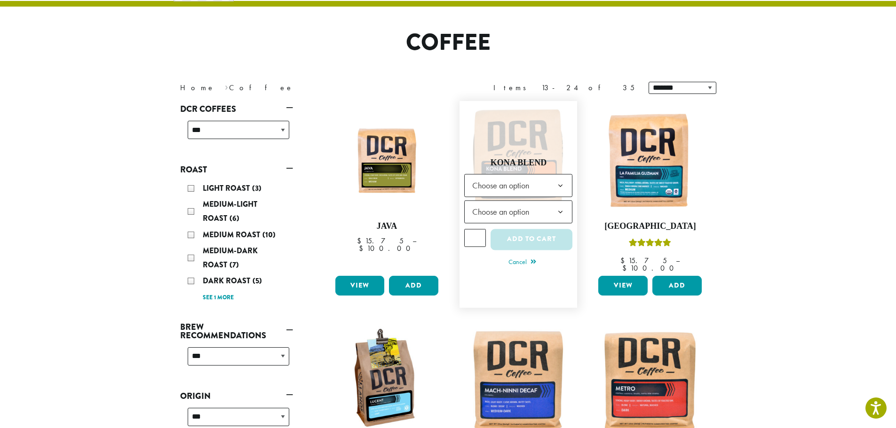
click at [561, 181] on b at bounding box center [560, 185] width 23 height 23
click at [538, 212] on span "Choose an option" at bounding box center [503, 212] width 70 height 18
select select "*********"
select select "**********"
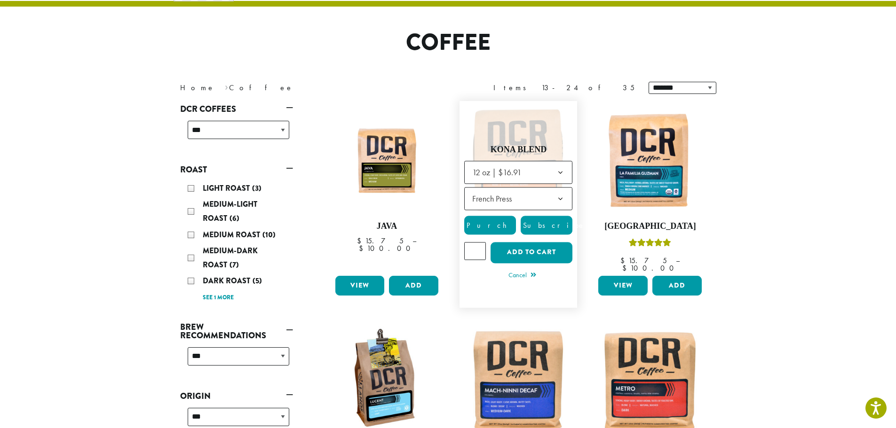
click at [553, 222] on span "Subscribe" at bounding box center [553, 225] width 64 height 10
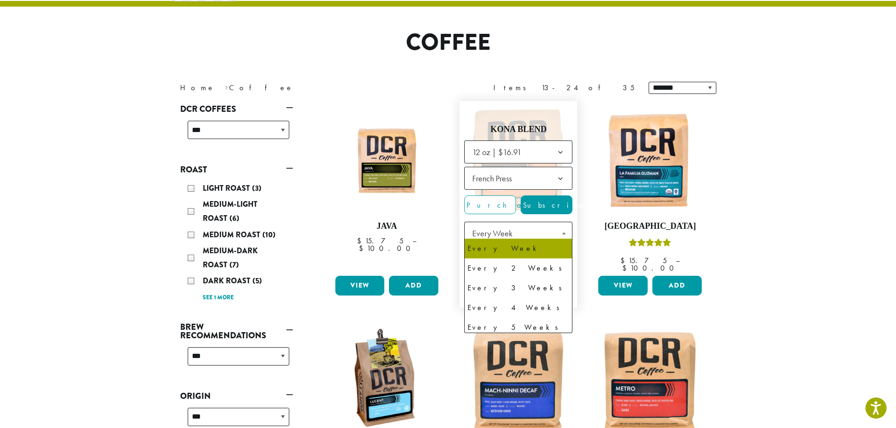
click at [561, 231] on span at bounding box center [563, 233] width 16 height 22
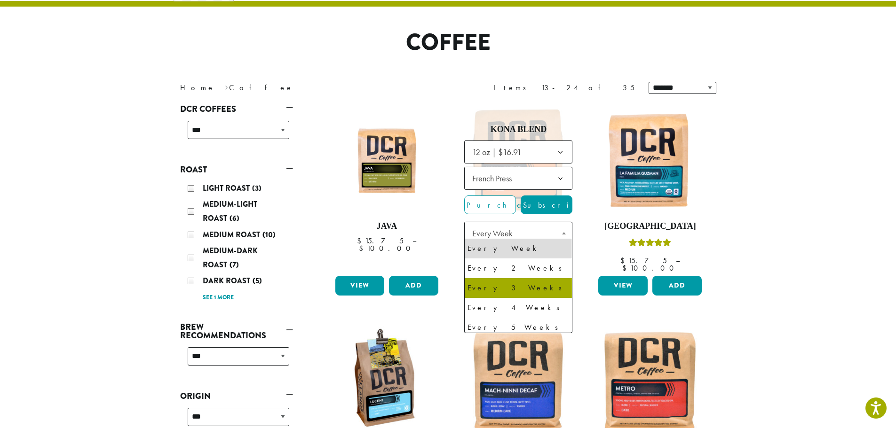
scroll to position [24, 0]
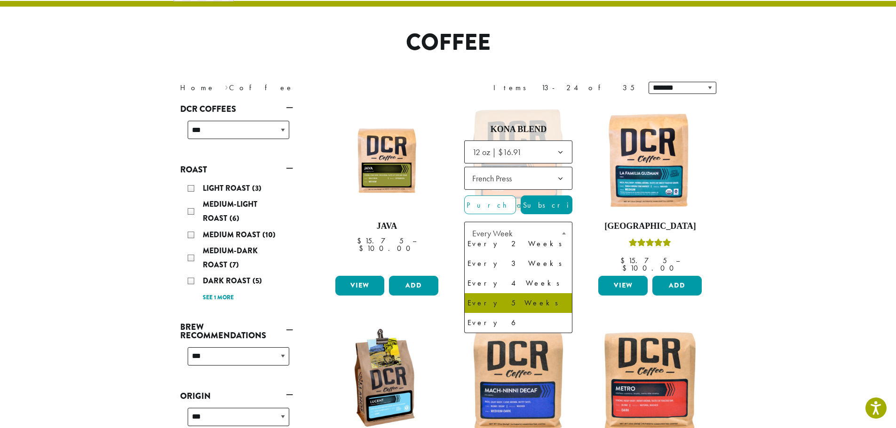
select select "******"
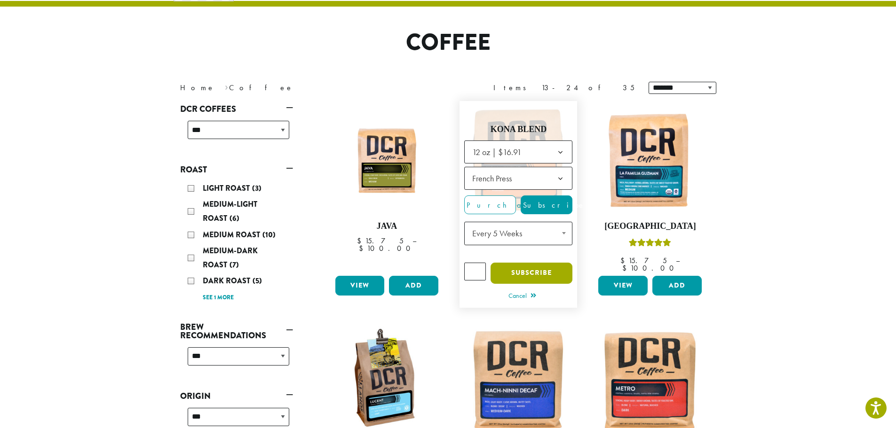
click at [555, 270] on button "Subscribe" at bounding box center [531, 273] width 82 height 21
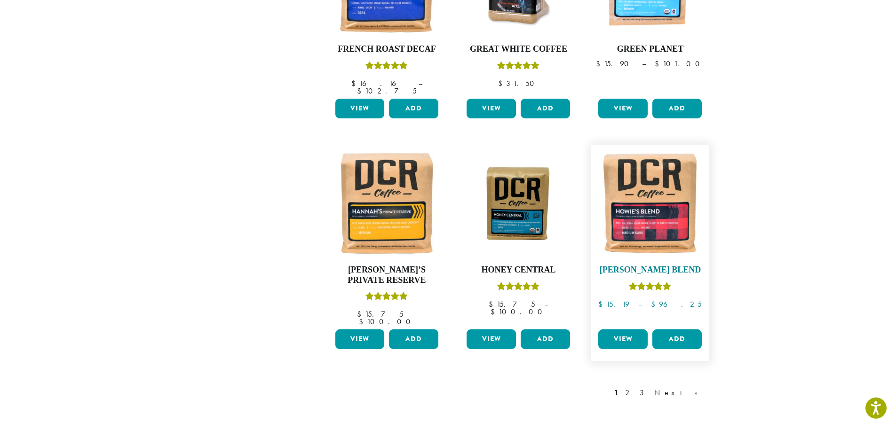
scroll to position [835, 0]
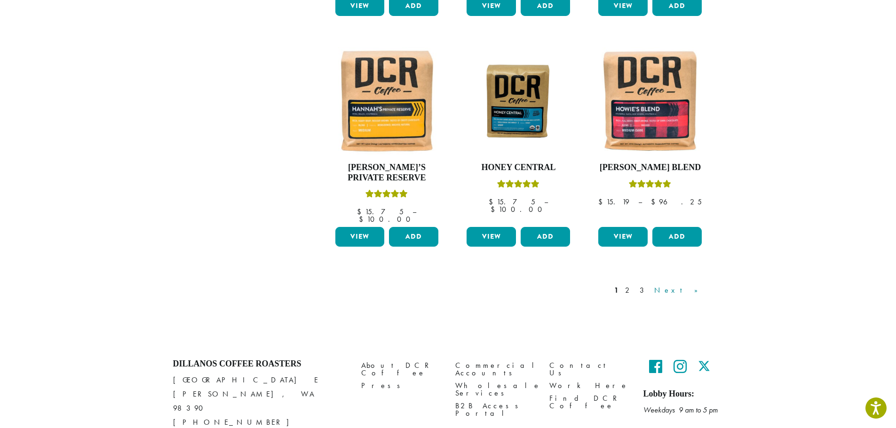
click at [694, 285] on link "Next »" at bounding box center [679, 290] width 54 height 11
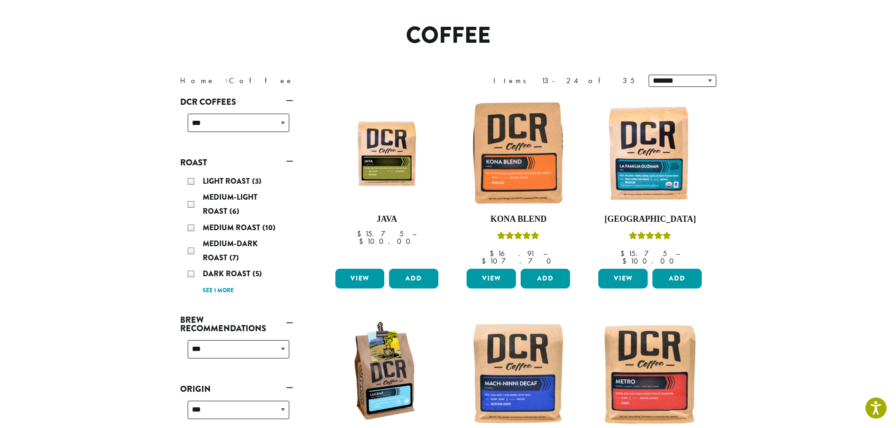
scroll to position [58, 0]
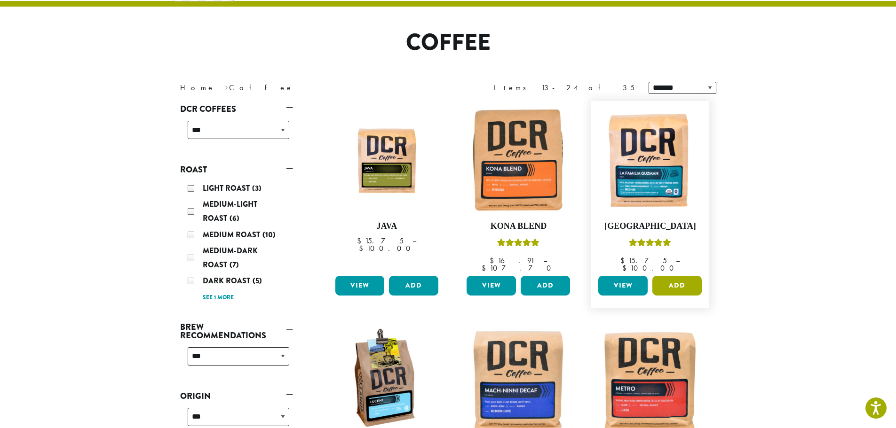
click at [682, 278] on button "Add" at bounding box center [676, 286] width 49 height 20
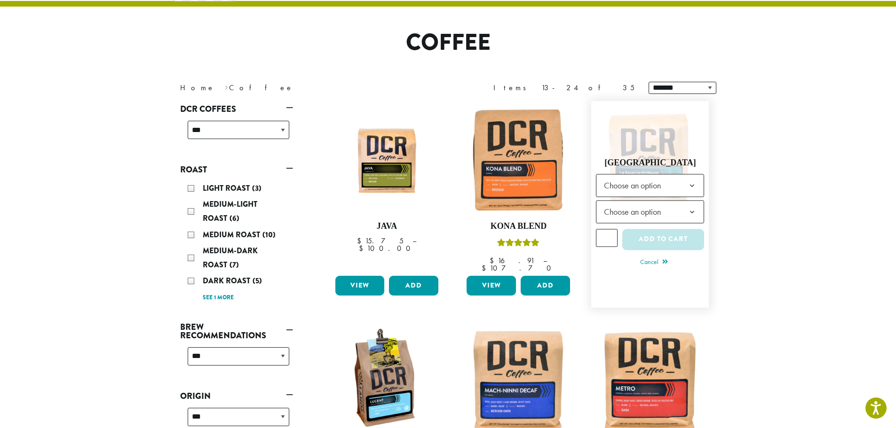
click at [663, 184] on span "Choose an option" at bounding box center [635, 185] width 70 height 18
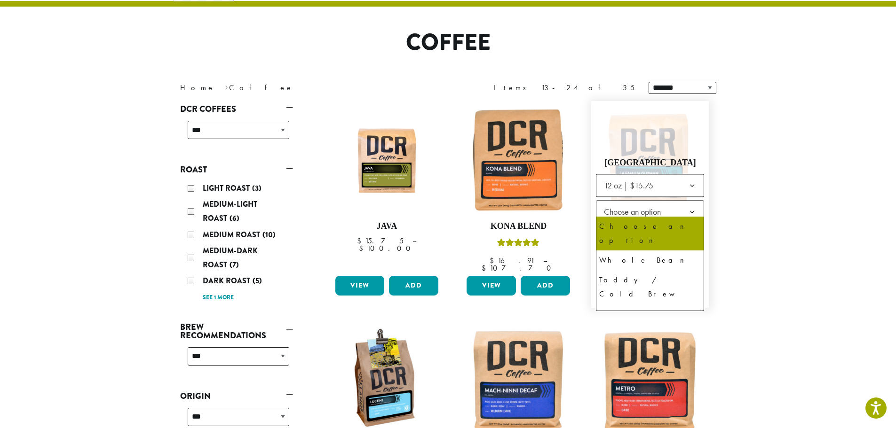
click at [656, 211] on span "Choose an option" at bounding box center [635, 212] width 70 height 18
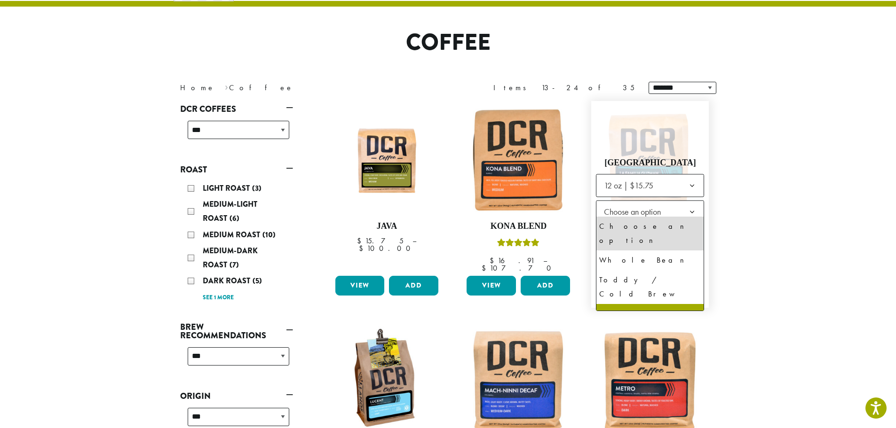
select select "*********"
select select "**********"
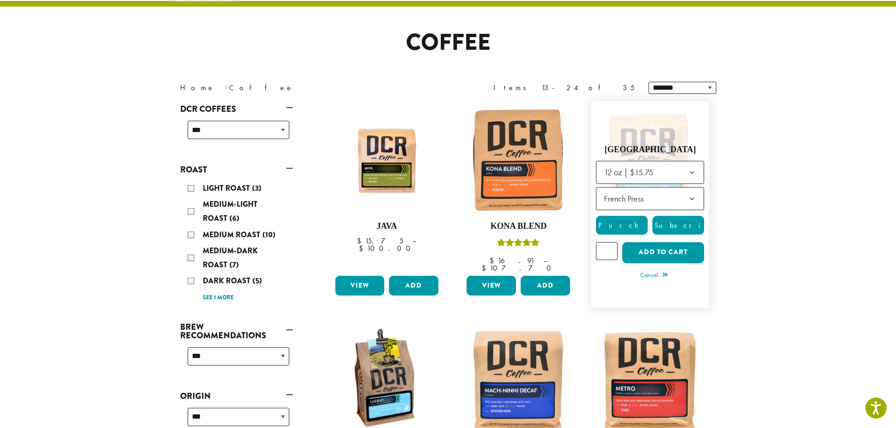
click at [672, 223] on span "Subscribe" at bounding box center [685, 225] width 64 height 10
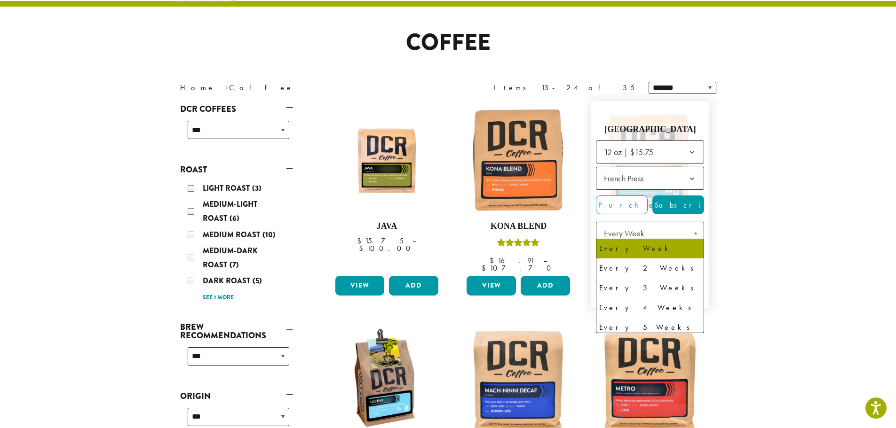
click at [687, 235] on span at bounding box center [695, 233] width 16 height 22
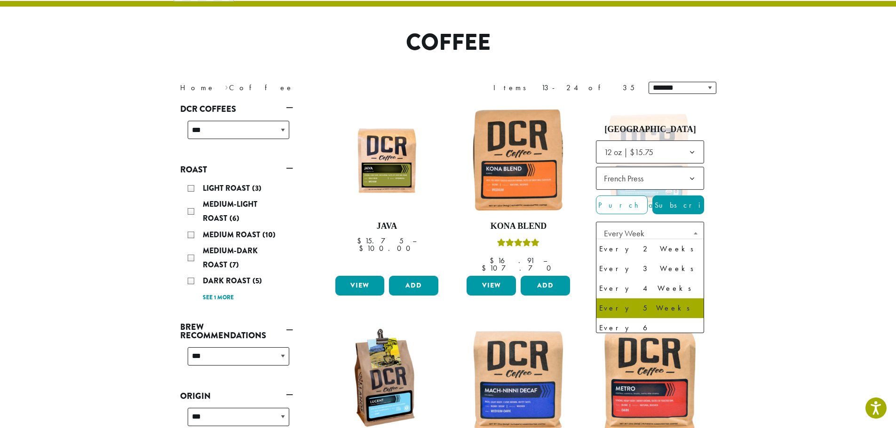
scroll to position [24, 0]
select select "******"
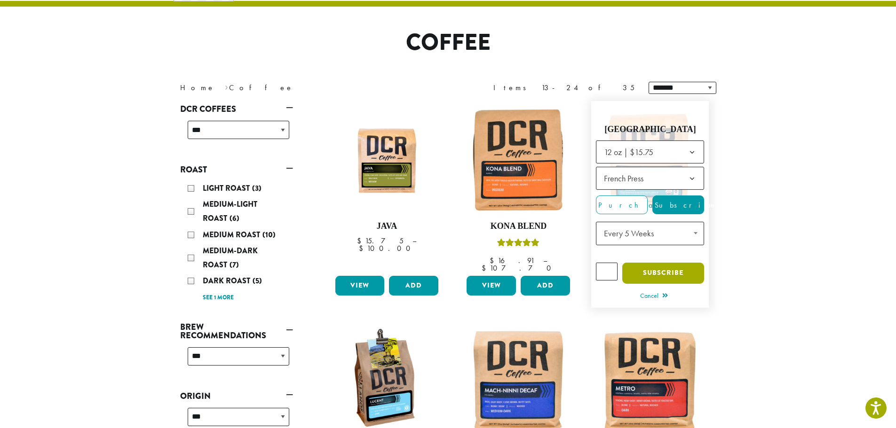
click at [667, 272] on button "Subscribe" at bounding box center [663, 273] width 82 height 21
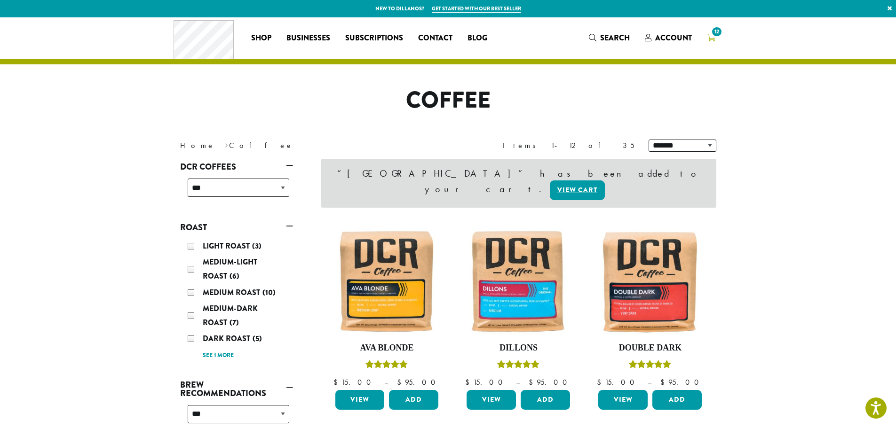
click at [713, 39] on icon "12" at bounding box center [711, 38] width 8 height 8
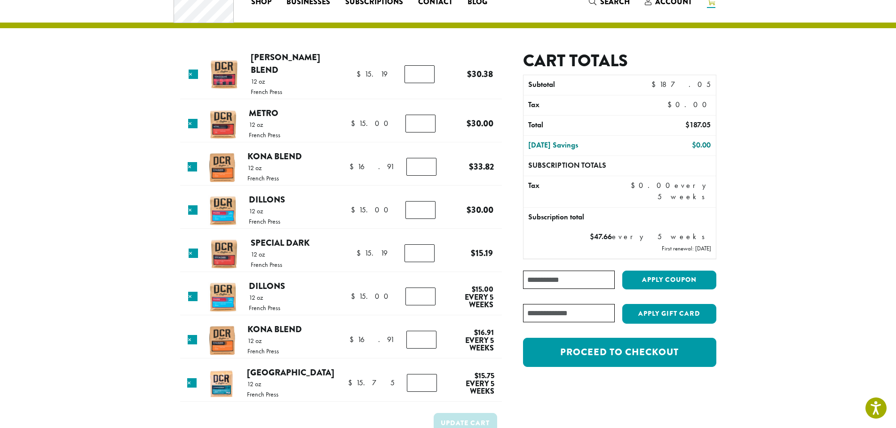
scroll to position [47, 0]
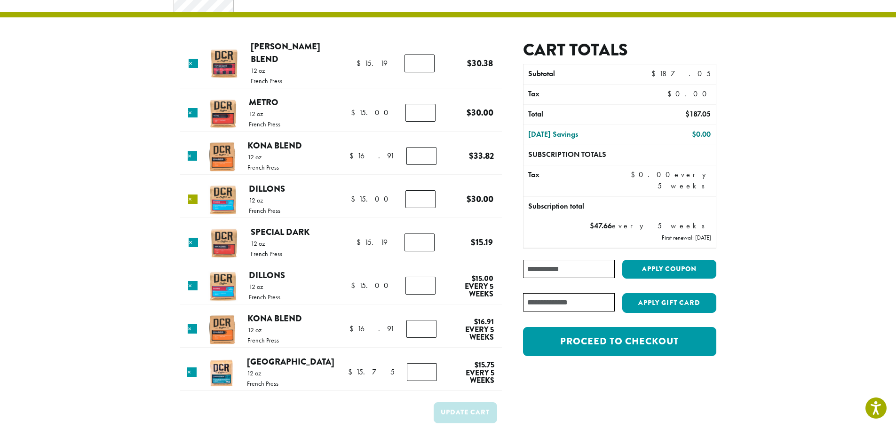
click at [193, 195] on link "×" at bounding box center [192, 199] width 9 height 9
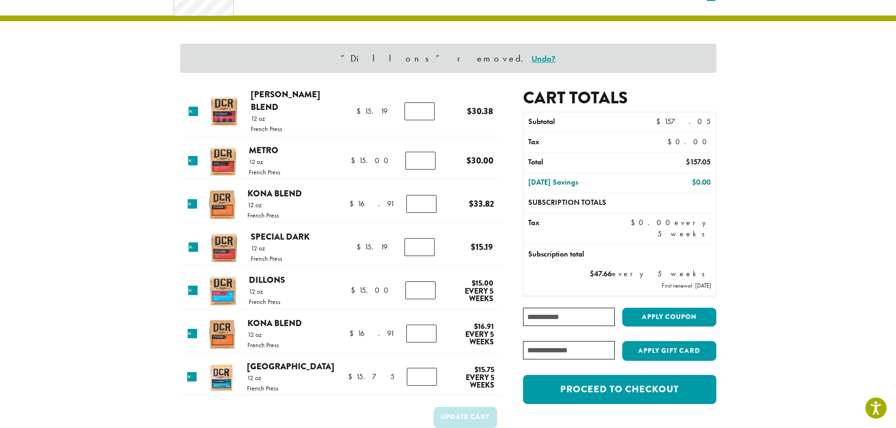
scroll to position [40, 0]
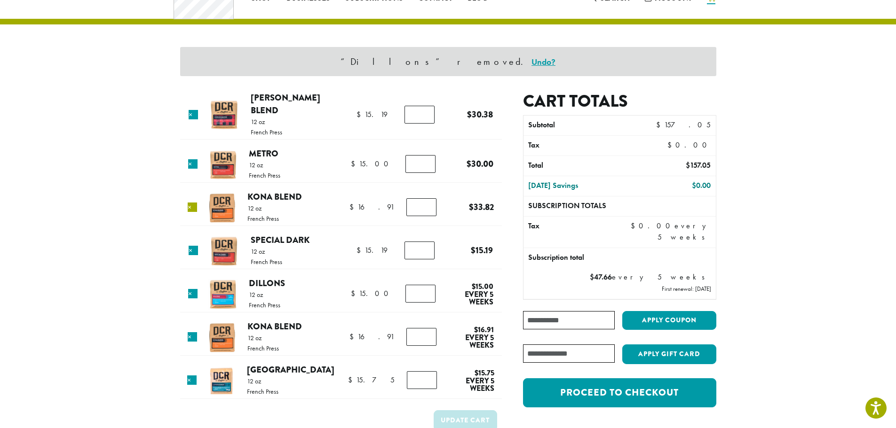
click at [190, 203] on link "×" at bounding box center [192, 207] width 9 height 9
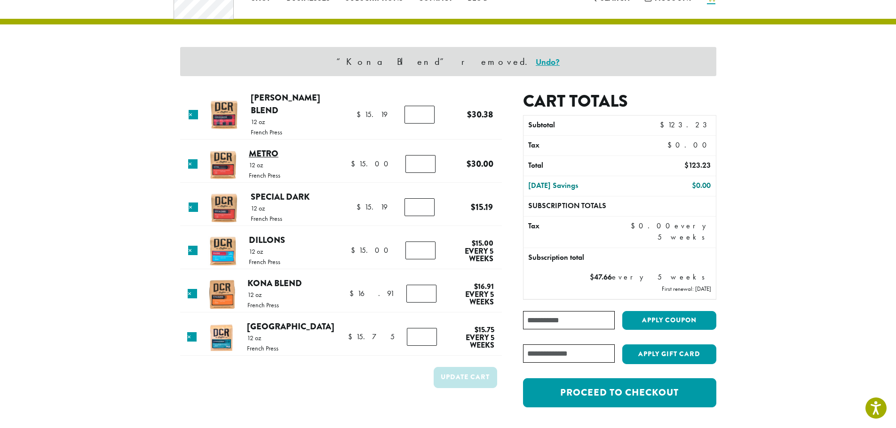
click at [274, 147] on link "Metro" at bounding box center [264, 153] width 30 height 13
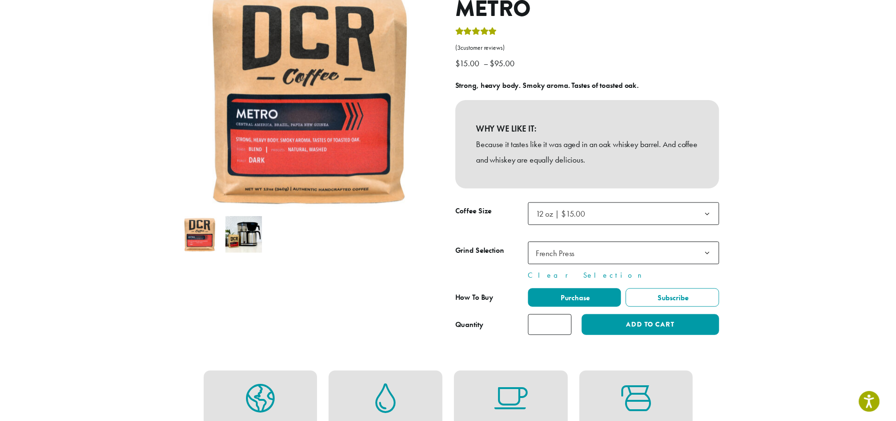
scroll to position [141, 0]
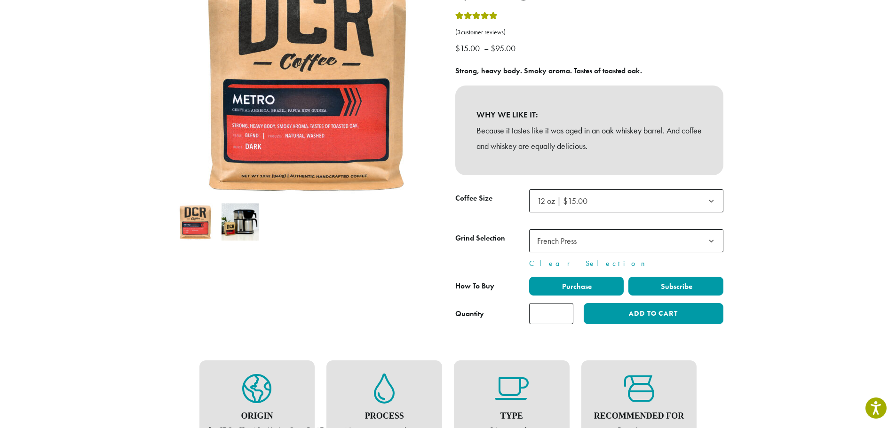
click at [692, 290] on span "Subscribe" at bounding box center [675, 287] width 33 height 10
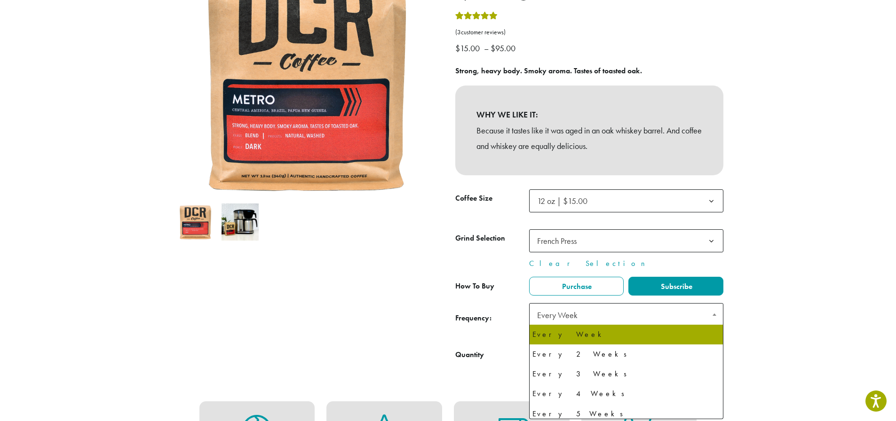
click at [695, 314] on span "Every Week" at bounding box center [626, 315] width 194 height 24
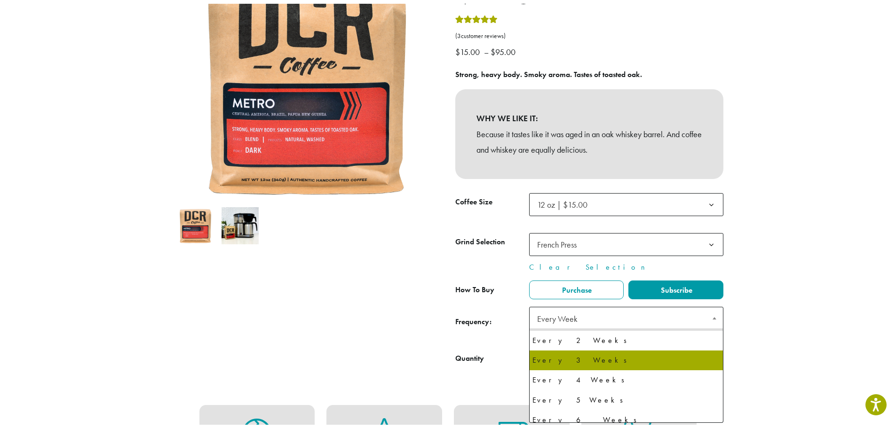
scroll to position [24, 0]
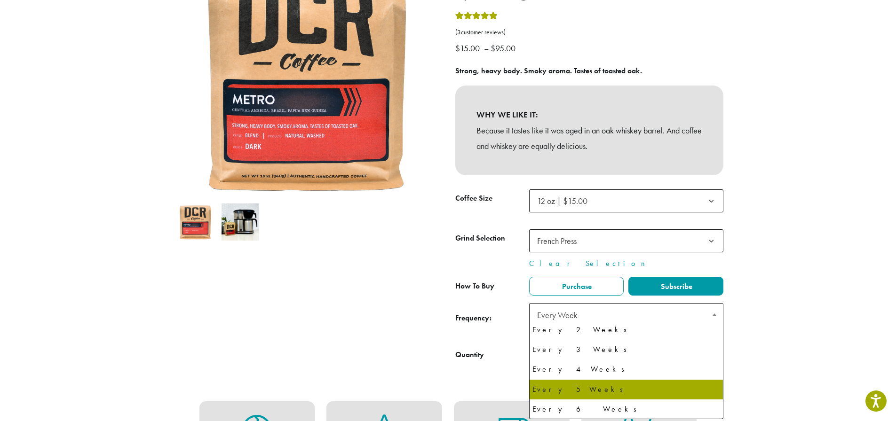
select select "******"
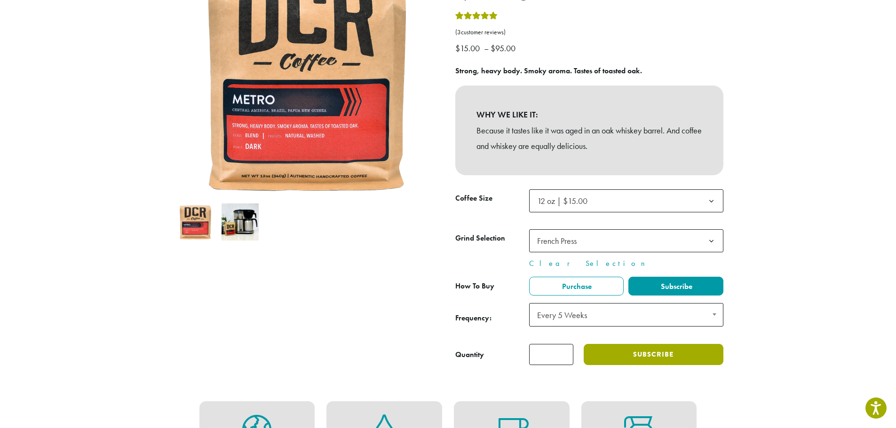
click at [675, 354] on button "Subscribe" at bounding box center [652, 354] width 139 height 21
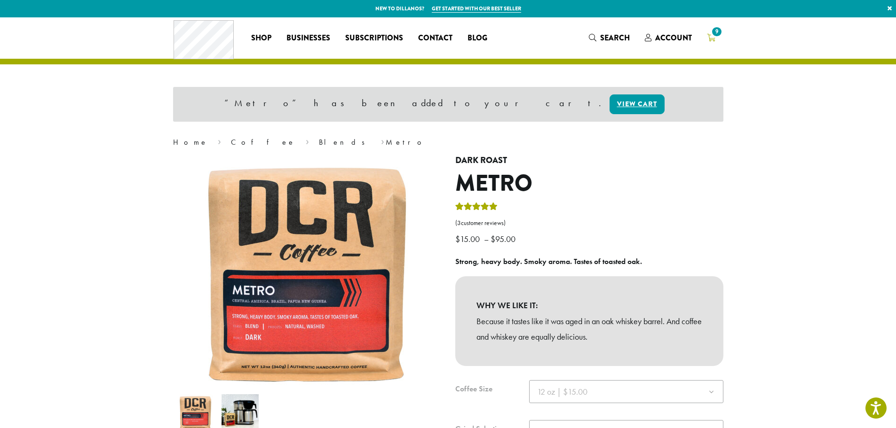
click at [714, 35] on span "9" at bounding box center [716, 31] width 13 height 13
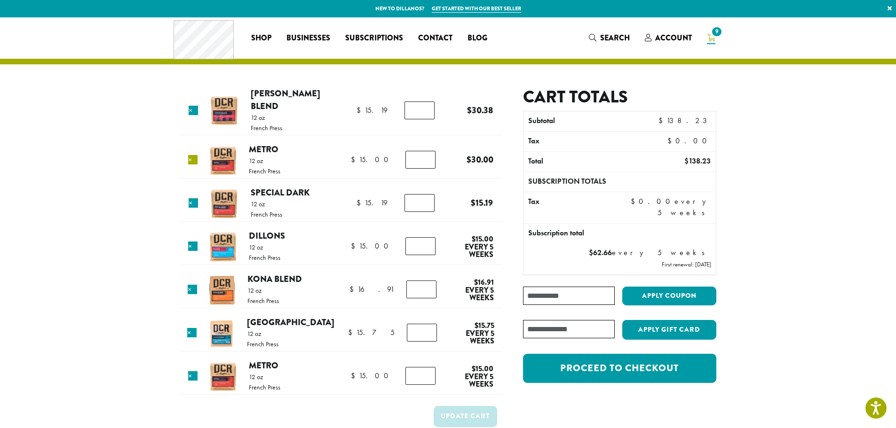
click at [192, 155] on link "×" at bounding box center [192, 159] width 9 height 9
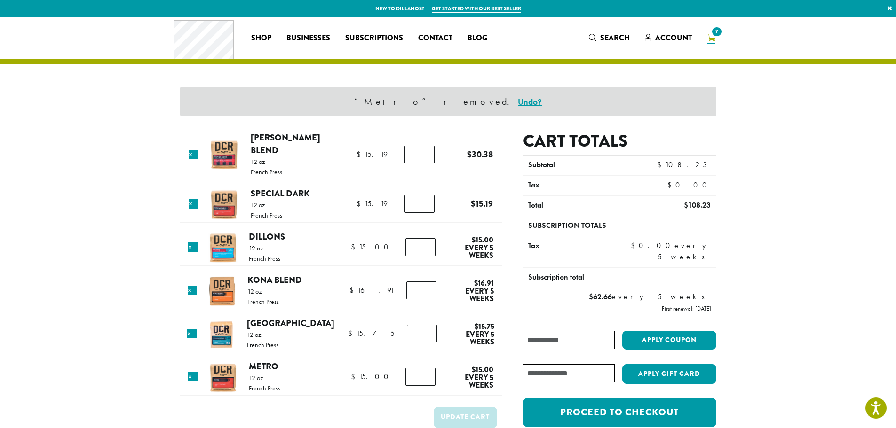
click at [295, 137] on link "[PERSON_NAME] Blend" at bounding box center [286, 144] width 70 height 26
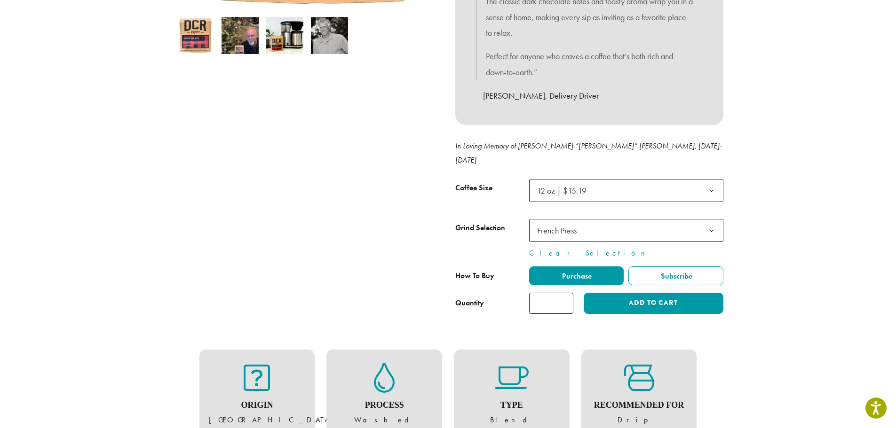
scroll to position [329, 0]
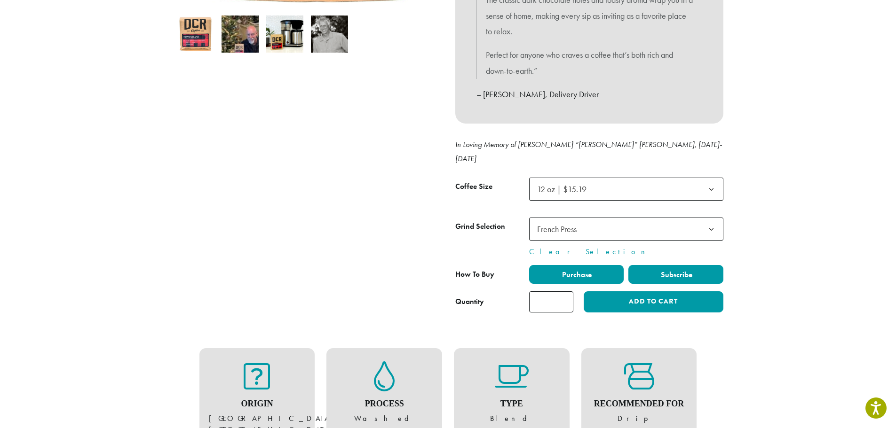
click at [684, 270] on span "Subscribe" at bounding box center [675, 275] width 33 height 10
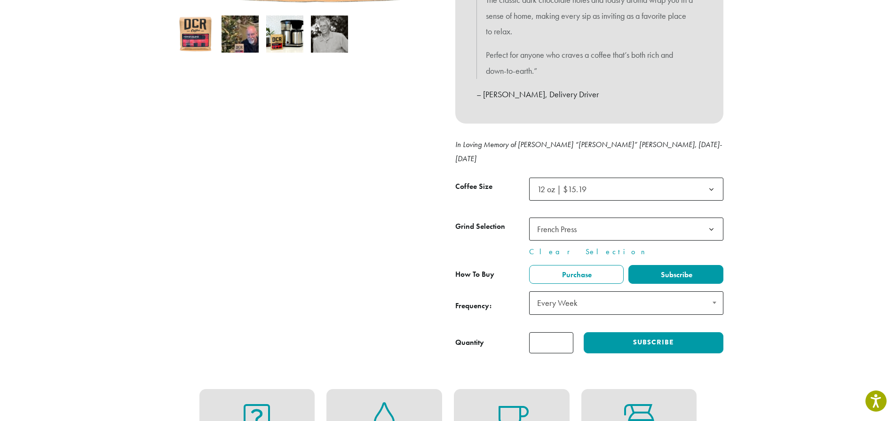
click at [641, 296] on span "Every Week" at bounding box center [626, 303] width 194 height 24
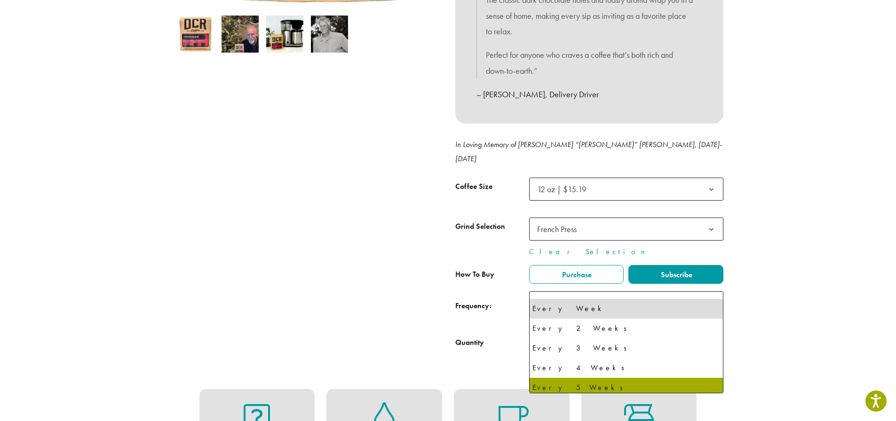
select select "******"
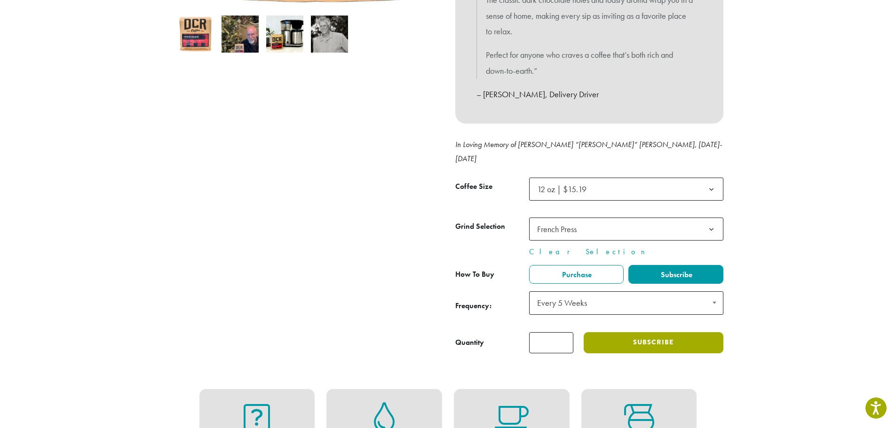
click at [671, 332] on button "Subscribe" at bounding box center [652, 342] width 139 height 21
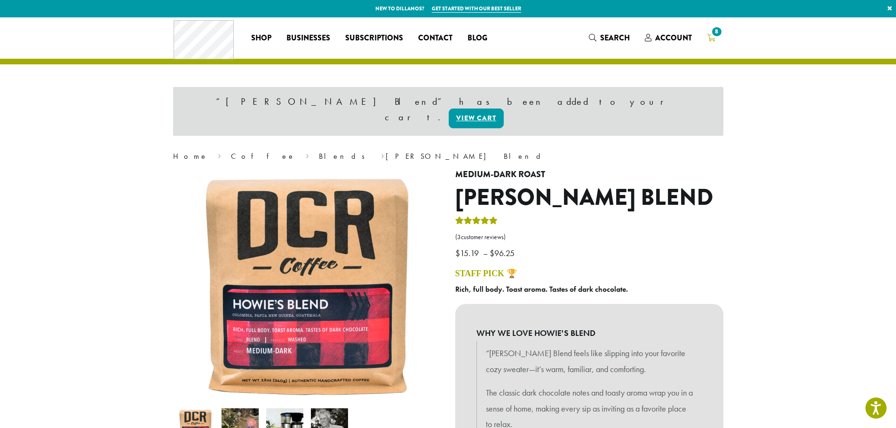
click at [715, 39] on link "8" at bounding box center [711, 38] width 24 height 16
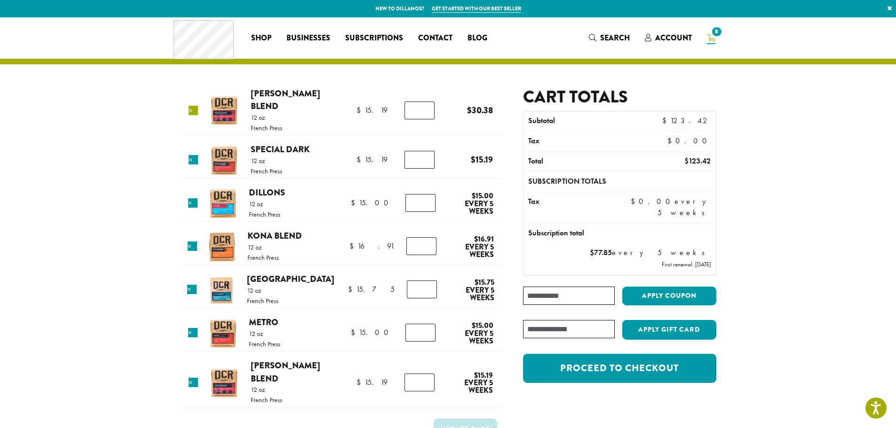
click at [194, 106] on link "×" at bounding box center [193, 110] width 9 height 9
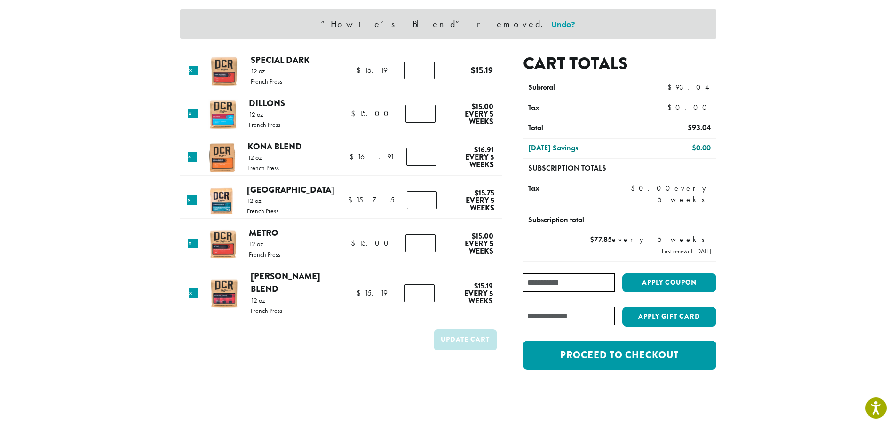
scroll to position [94, 0]
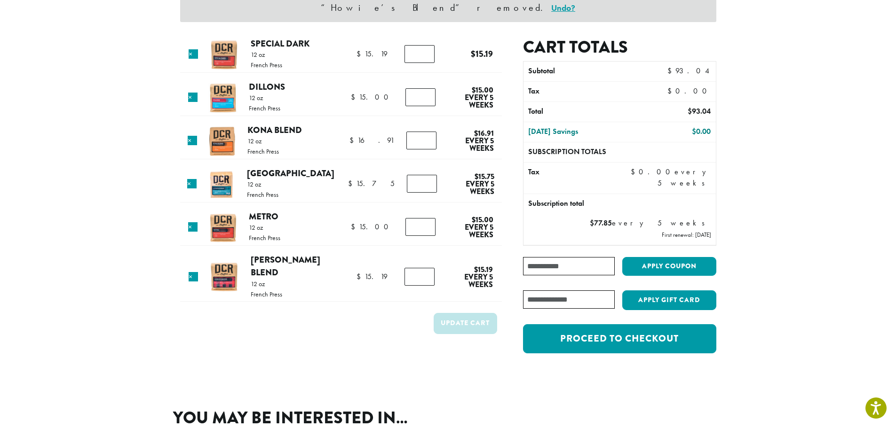
click at [671, 412] on h2 "You may be interested in…" at bounding box center [448, 418] width 550 height 20
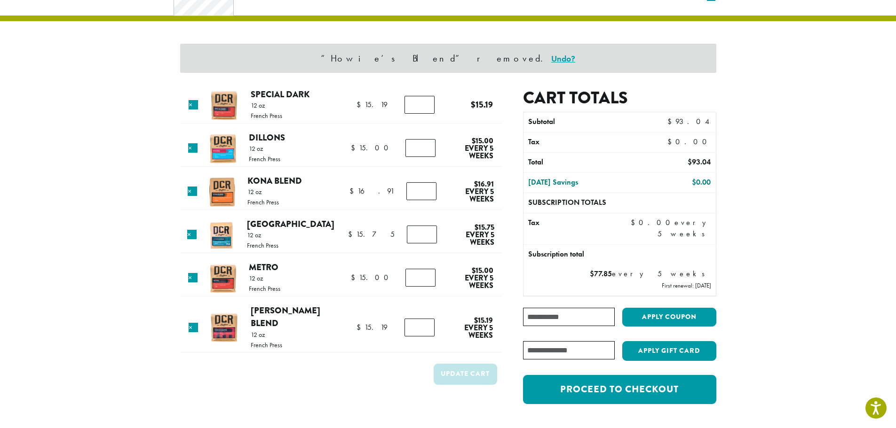
scroll to position [0, 0]
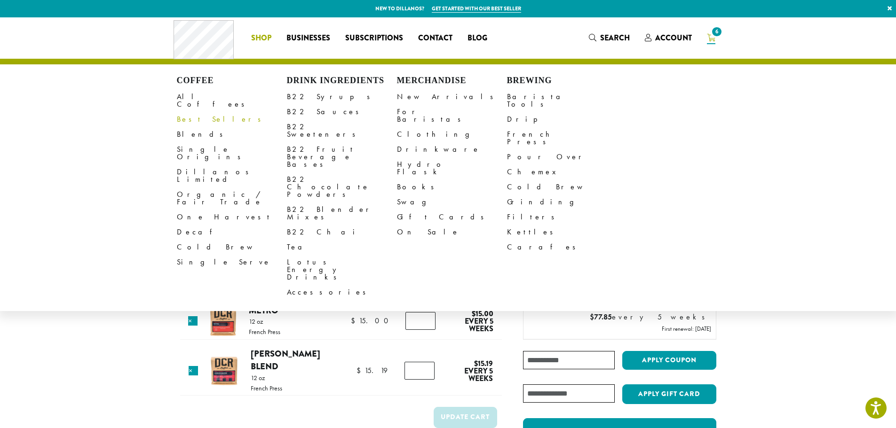
click at [198, 113] on link "Best Sellers" at bounding box center [232, 119] width 110 height 15
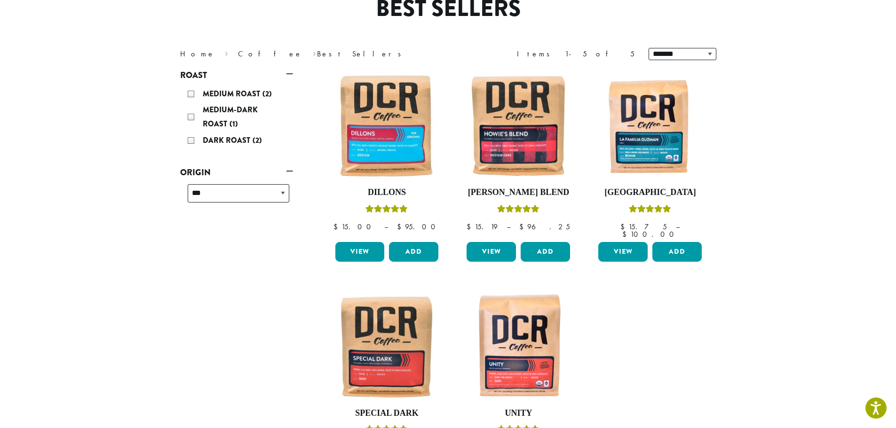
scroll to position [94, 0]
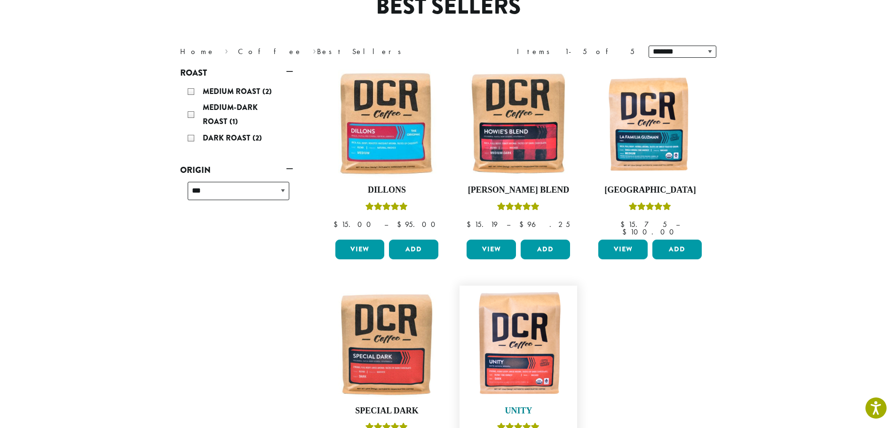
click at [535, 357] on img at bounding box center [518, 345] width 108 height 108
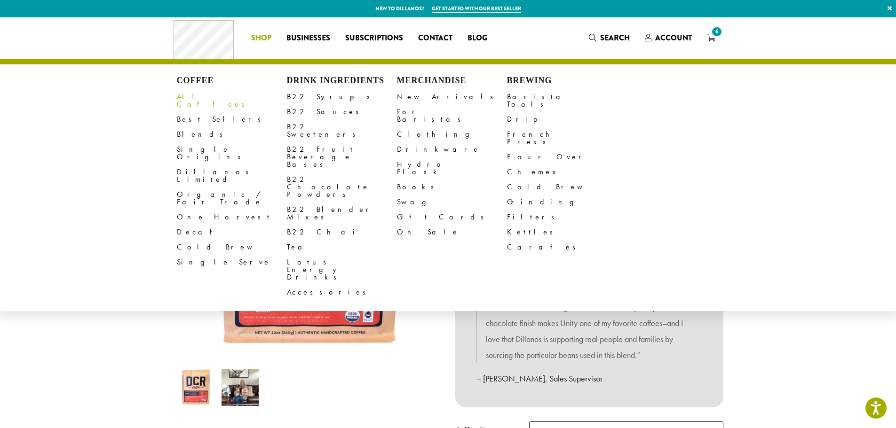
click at [193, 96] on link "All Coffees" at bounding box center [232, 100] width 110 height 23
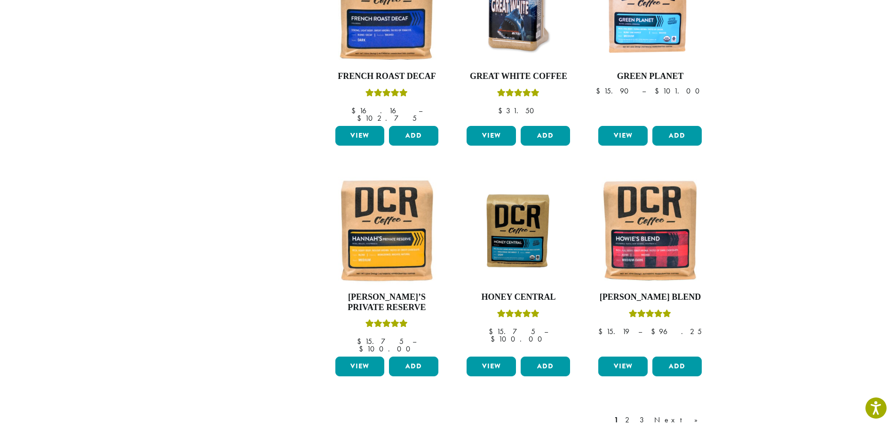
scroll to position [658, 0]
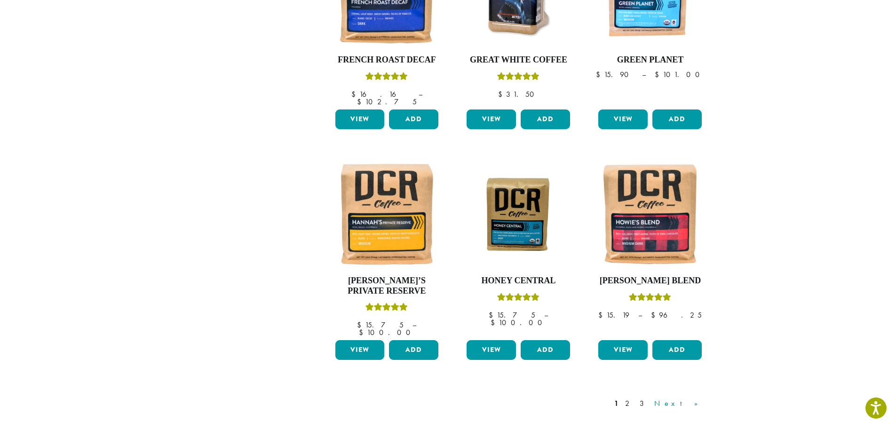
click at [695, 398] on link "Next »" at bounding box center [679, 403] width 54 height 11
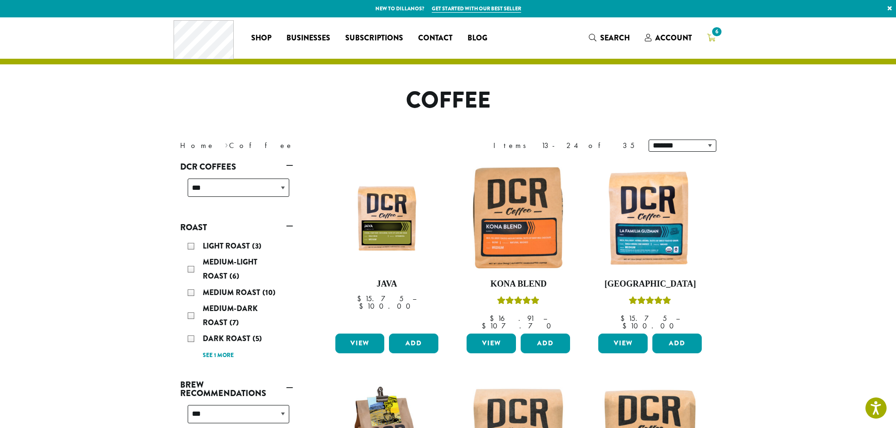
click at [709, 37] on icon "6" at bounding box center [711, 38] width 8 height 8
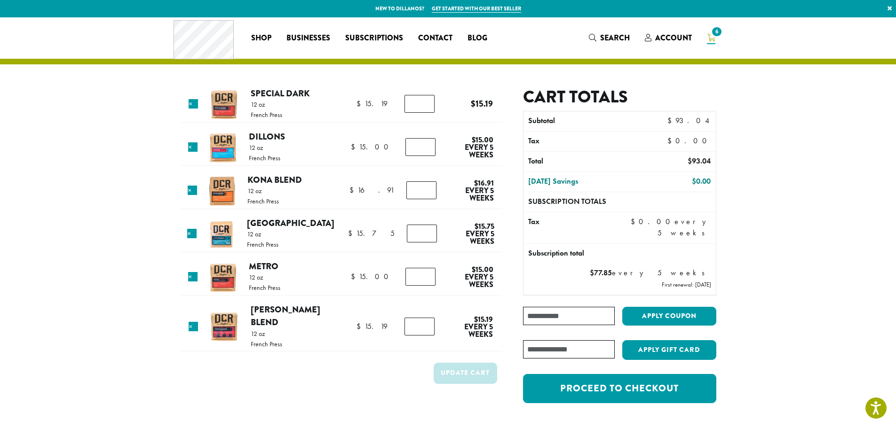
scroll to position [47, 0]
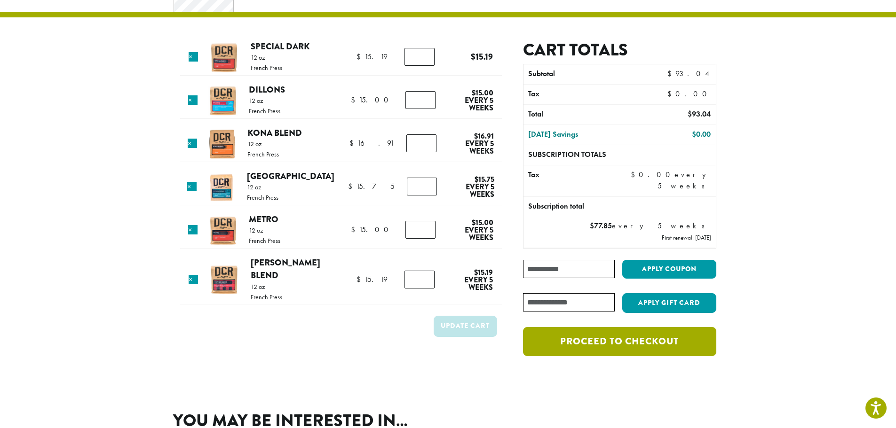
click at [670, 343] on link "Proceed to checkout" at bounding box center [619, 341] width 193 height 29
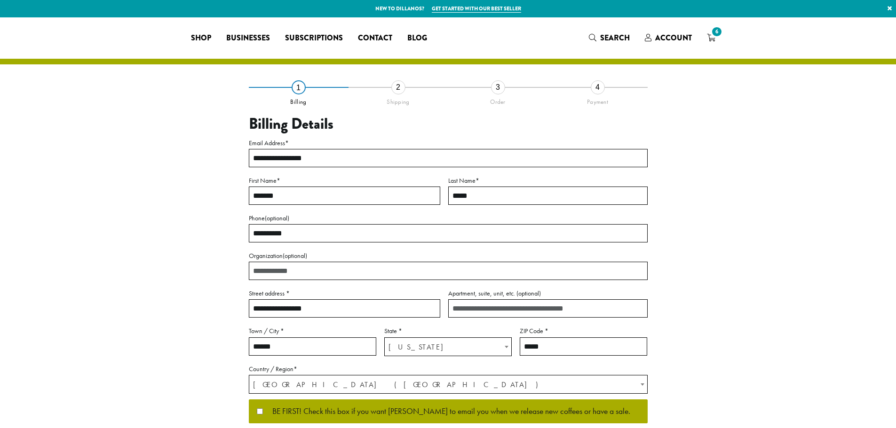
select select "**"
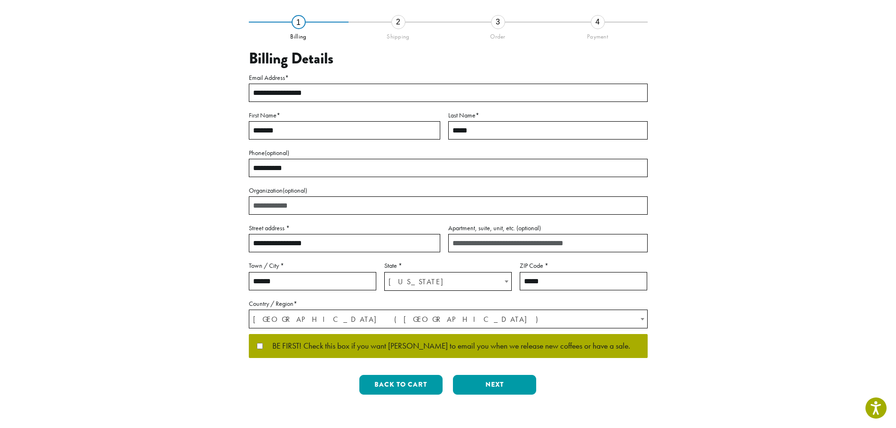
scroll to position [94, 0]
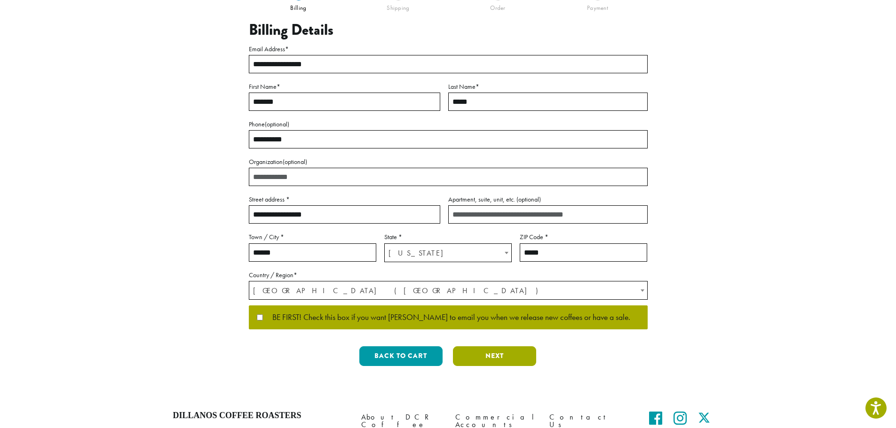
click at [495, 357] on button "Next" at bounding box center [494, 356] width 83 height 20
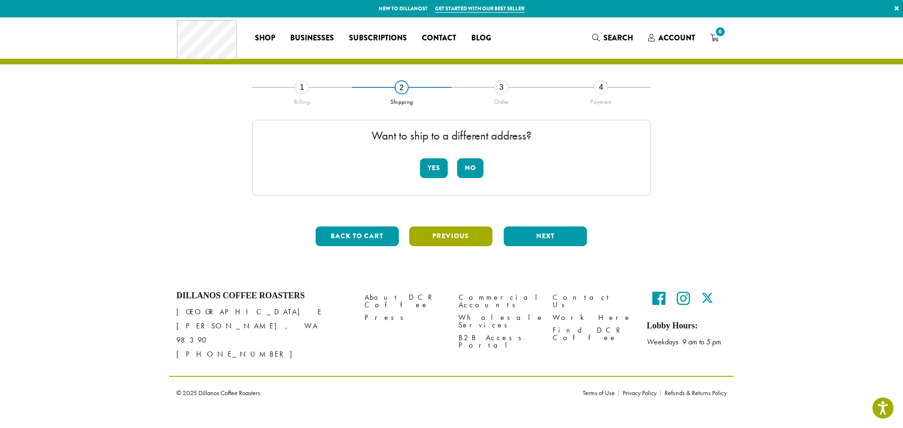
click at [454, 230] on button "Previous" at bounding box center [450, 237] width 83 height 20
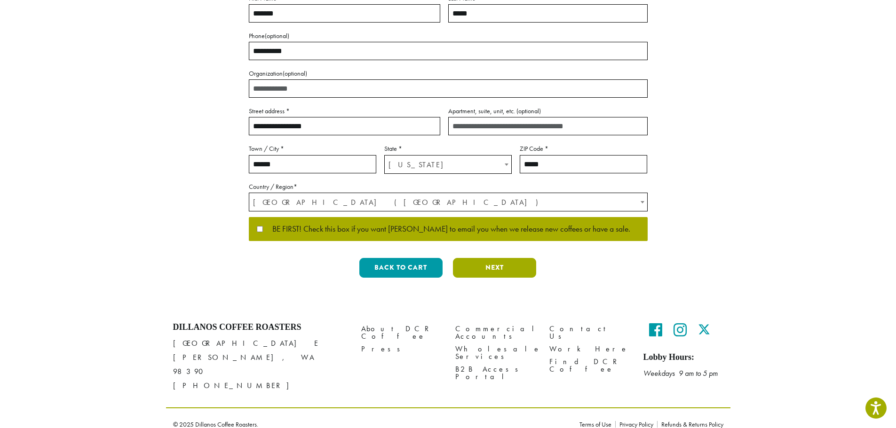
click at [496, 271] on button "Next" at bounding box center [494, 268] width 83 height 20
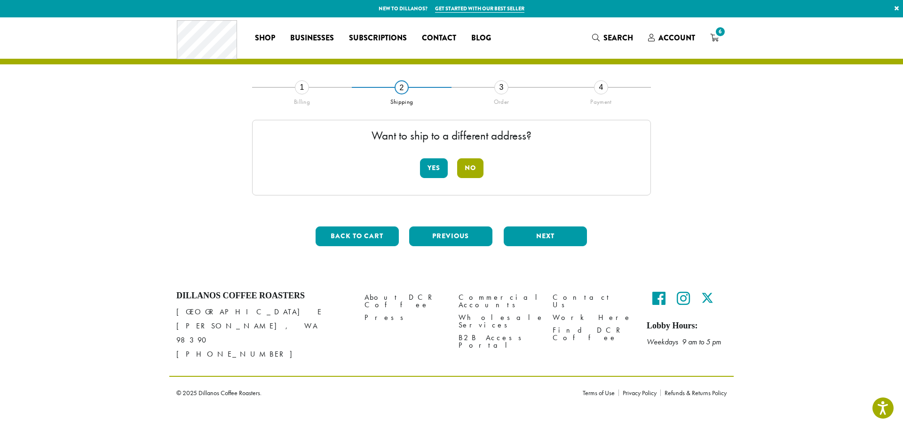
click at [472, 173] on button "No" at bounding box center [470, 168] width 26 height 20
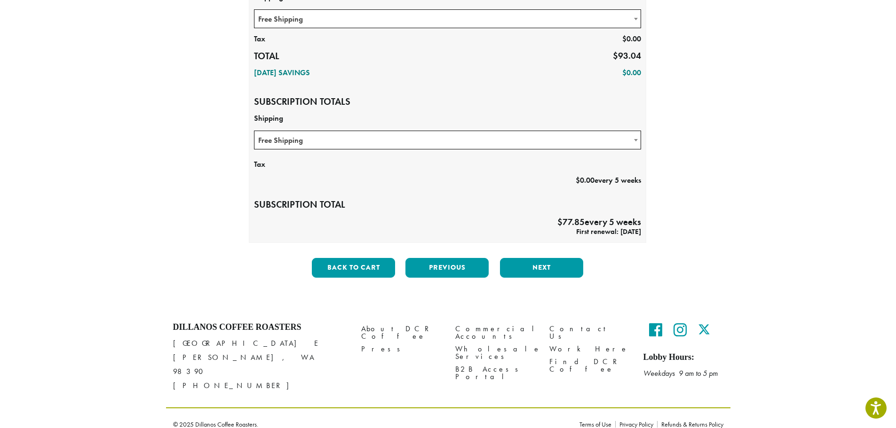
scroll to position [321, 0]
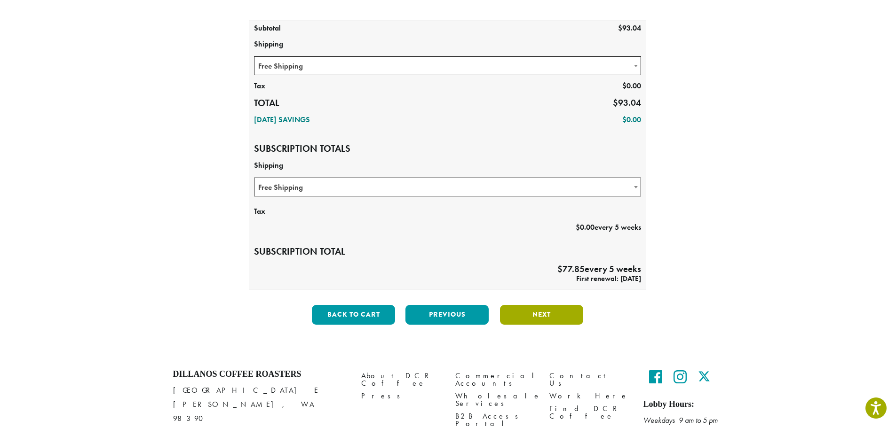
click at [564, 312] on button "Next" at bounding box center [541, 315] width 83 height 20
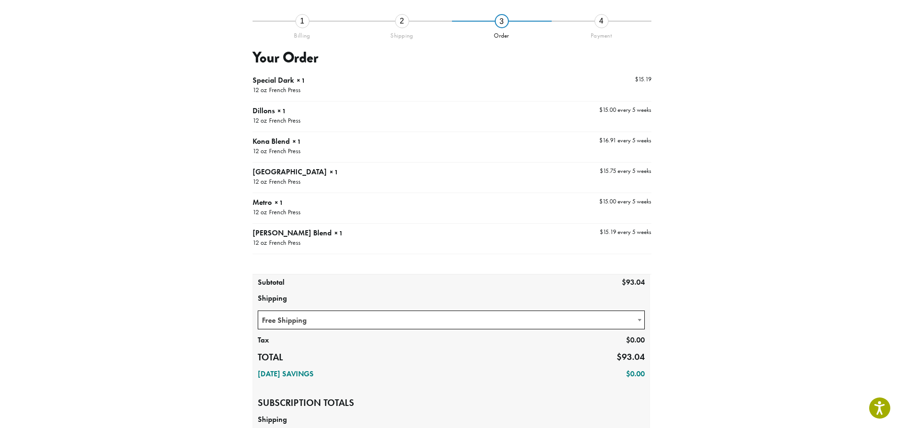
scroll to position [54, 0]
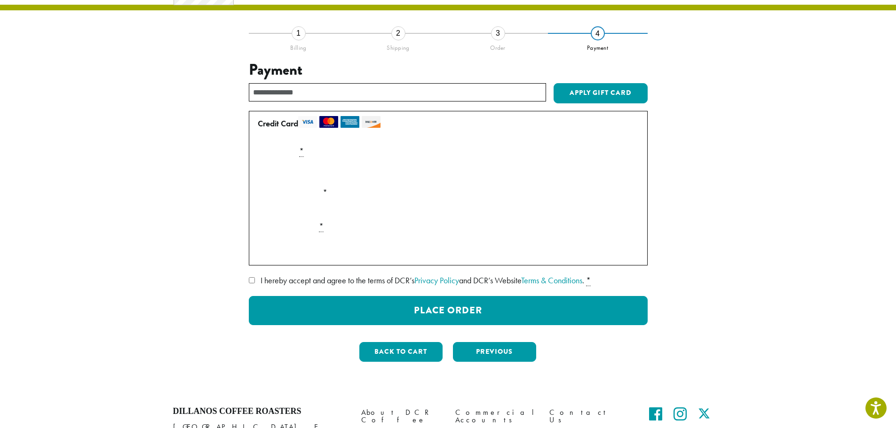
click at [320, 258] on div "Payment Info" at bounding box center [448, 247] width 388 height 26
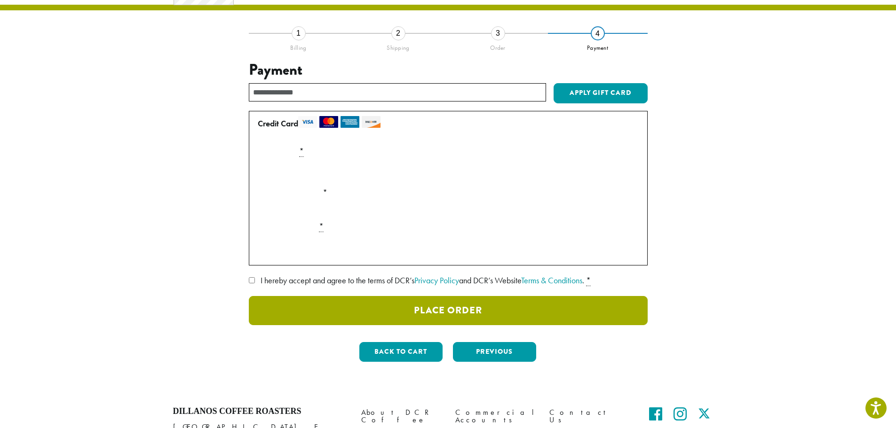
click at [514, 306] on button "Place Order" at bounding box center [448, 310] width 399 height 29
